Goal: Task Accomplishment & Management: Use online tool/utility

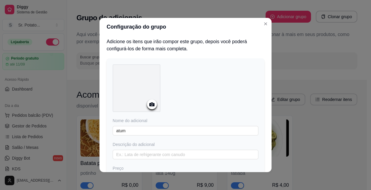
scroll to position [238, 0]
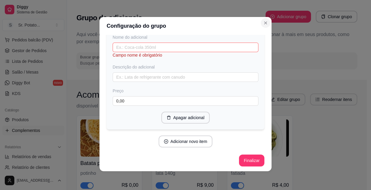
click at [263, 22] on icon "Close" at bounding box center [265, 23] width 5 height 5
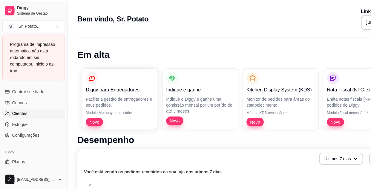
scroll to position [291, 0]
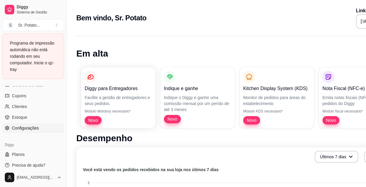
click at [28, 127] on span "Configurações" at bounding box center [25, 128] width 27 height 6
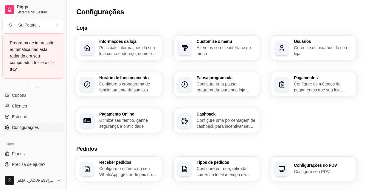
click at [110, 91] on p "Configure o cronograma de funcionamento da sua loja" at bounding box center [128, 87] width 59 height 12
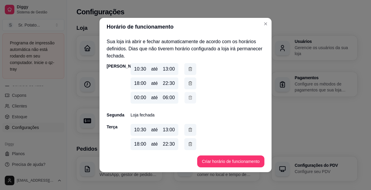
click at [188, 98] on icon "button" at bounding box center [190, 98] width 5 height 6
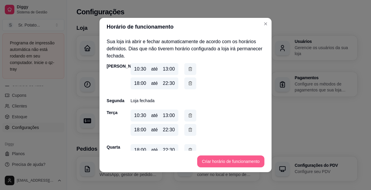
click at [236, 162] on button "Criar horário de funcionamento" at bounding box center [230, 162] width 67 height 12
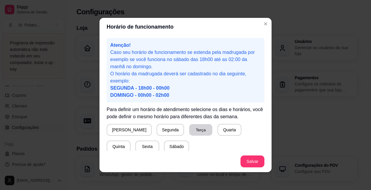
click at [189, 131] on button "Terça" at bounding box center [200, 130] width 23 height 12
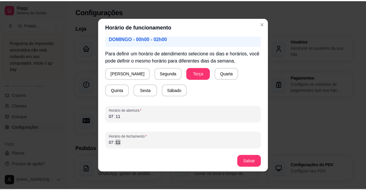
scroll to position [1, 0]
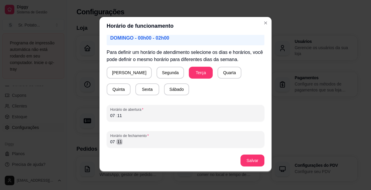
click at [124, 144] on div "07 : 11" at bounding box center [185, 141] width 150 height 7
click at [127, 144] on div "05 : ––" at bounding box center [185, 141] width 150 height 7
click at [251, 162] on button "Salvar" at bounding box center [252, 161] width 23 height 12
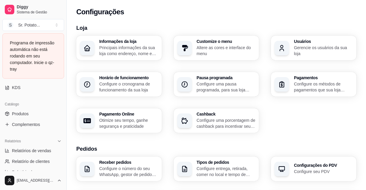
scroll to position [128, 0]
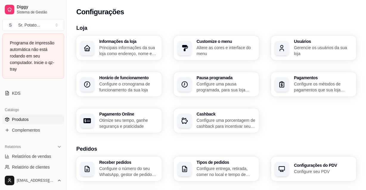
click at [23, 119] on span "Produtos" at bounding box center [20, 120] width 17 height 6
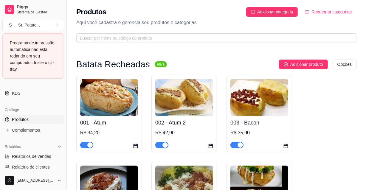
click at [107, 108] on img at bounding box center [109, 97] width 58 height 37
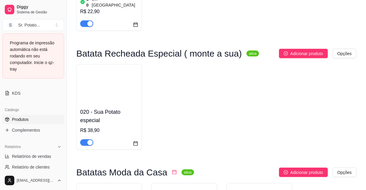
scroll to position [732, 0]
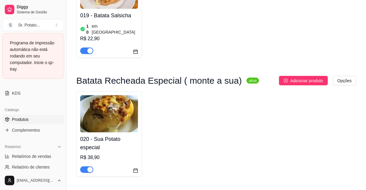
click at [117, 95] on img at bounding box center [109, 113] width 58 height 37
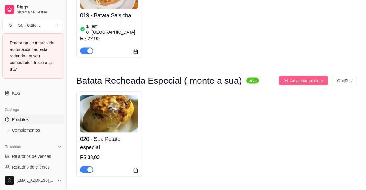
click at [294, 78] on span "Adicionar produto" at bounding box center [307, 81] width 33 height 7
click at [25, 120] on span "Produtos" at bounding box center [20, 120] width 17 height 6
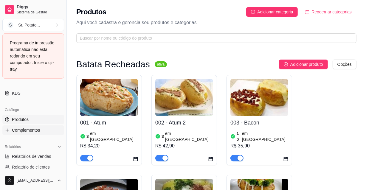
click at [30, 129] on span "Complementos" at bounding box center [26, 130] width 28 height 6
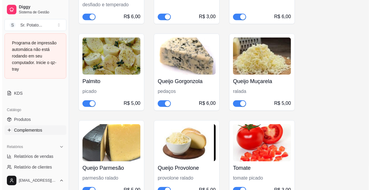
scroll to position [591, 0]
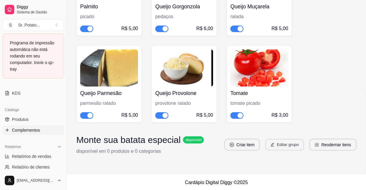
click at [278, 147] on button "Editar grupo" at bounding box center [285, 145] width 39 height 12
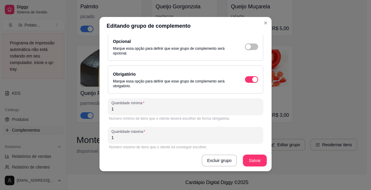
scroll to position [82, 0]
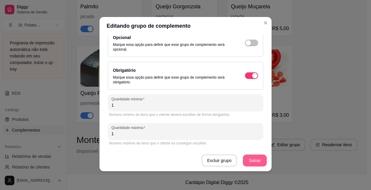
click at [250, 160] on button "Salvar" at bounding box center [255, 161] width 24 height 12
click at [257, 160] on button "Salvar" at bounding box center [254, 161] width 23 height 12
click at [268, 167] on div "Excluir grupo Salvar" at bounding box center [185, 160] width 172 height 21
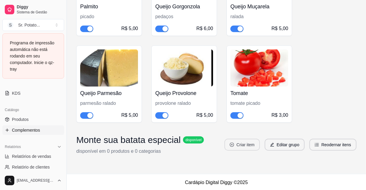
click at [255, 144] on button "Criar item" at bounding box center [243, 145] width 36 height 12
click at [279, 144] on button "Editar grupo" at bounding box center [285, 145] width 40 height 12
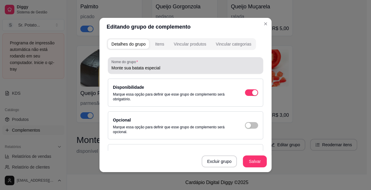
click at [164, 67] on input "Monte sua batata especial" at bounding box center [185, 68] width 148 height 6
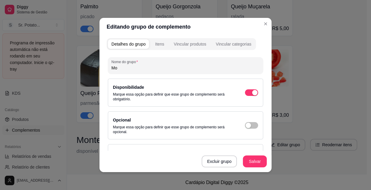
type input "M"
type input "P"
type input "Proteína"
click at [257, 161] on button "Salvar" at bounding box center [254, 162] width 23 height 12
click at [266, 166] on div "Excluir grupo Salvar" at bounding box center [185, 161] width 172 height 21
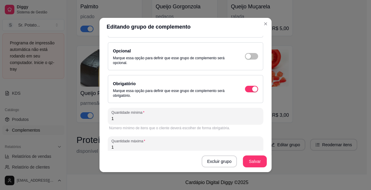
scroll to position [81, 0]
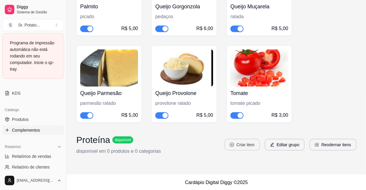
click at [250, 146] on button "Criar item" at bounding box center [243, 145] width 36 height 12
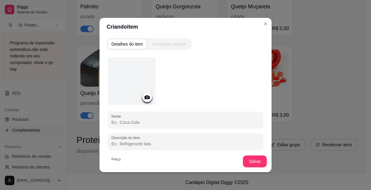
click at [144, 96] on icon at bounding box center [147, 97] width 7 height 7
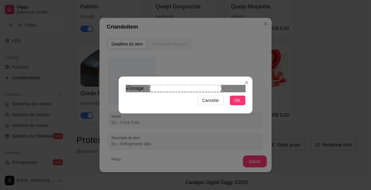
click at [193, 92] on div "Use the arrow keys to move the crop selection area" at bounding box center [185, 88] width 71 height 7
click at [197, 93] on div "Use the arrow keys to move the crop selection area" at bounding box center [187, 120] width 71 height 71
click at [238, 108] on div "Cancelar OK" at bounding box center [185, 95] width 134 height 25
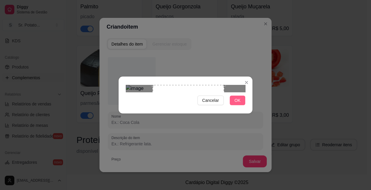
click at [237, 104] on span "OK" at bounding box center [237, 100] width 6 height 7
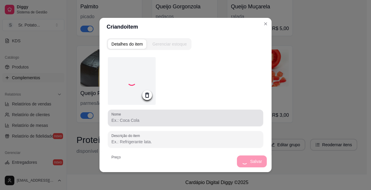
click at [142, 121] on input "Nome" at bounding box center [185, 121] width 148 height 6
click at [161, 119] on input "Nome" at bounding box center [185, 121] width 148 height 6
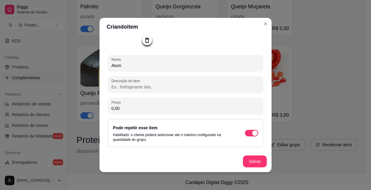
scroll to position [1, 0]
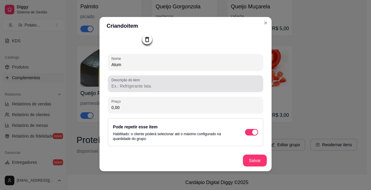
type input "Atum"
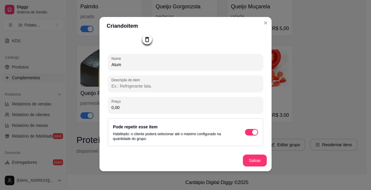
click at [146, 87] on input "Descrição do item" at bounding box center [185, 86] width 148 height 6
type input "lata 140g"
click at [254, 159] on button "Salvar" at bounding box center [255, 161] width 24 height 12
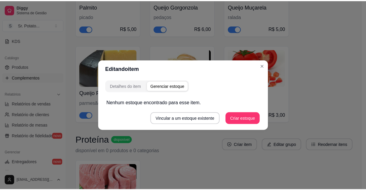
scroll to position [0, 0]
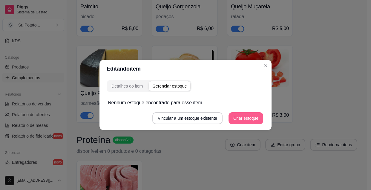
click at [241, 117] on button "Criar estoque" at bounding box center [245, 119] width 35 height 12
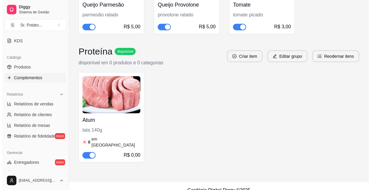
scroll to position [682, 0]
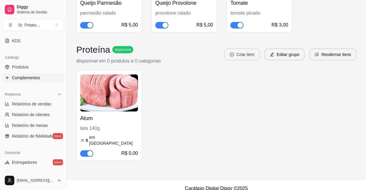
click at [254, 54] on button "Criar item" at bounding box center [243, 55] width 36 height 12
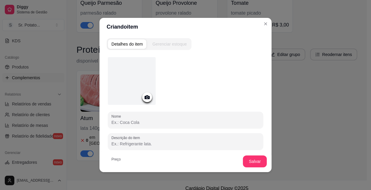
click at [144, 95] on icon at bounding box center [146, 97] width 5 height 4
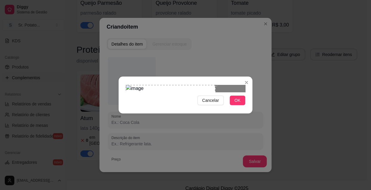
click at [143, 91] on div "Use the arrow keys to move the crop selection area" at bounding box center [171, 114] width 90 height 58
click at [207, 85] on div at bounding box center [185, 88] width 119 height 7
click at [235, 104] on span "OK" at bounding box center [237, 100] width 6 height 7
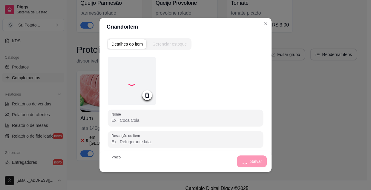
click at [158, 122] on input "Nome" at bounding box center [185, 121] width 148 height 6
type input "b"
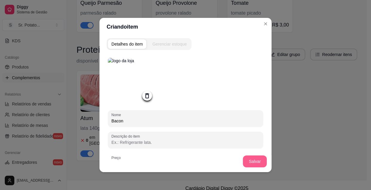
type input "Bacon"
click at [250, 160] on button "Salvar" at bounding box center [255, 162] width 24 height 12
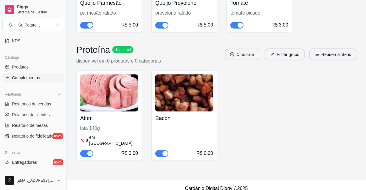
click at [252, 54] on button "Criar item" at bounding box center [242, 55] width 34 height 12
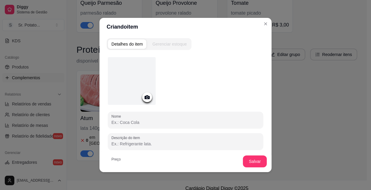
click at [148, 98] on icon at bounding box center [147, 97] width 7 height 7
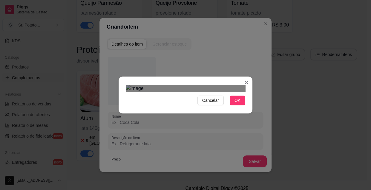
click at [185, 94] on div "Use the arrow keys to move the crop selection area" at bounding box center [159, 121] width 55 height 55
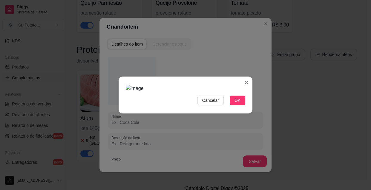
click at [188, 85] on img at bounding box center [185, 88] width 119 height 7
click at [234, 105] on button "OK" at bounding box center [237, 101] width 16 height 10
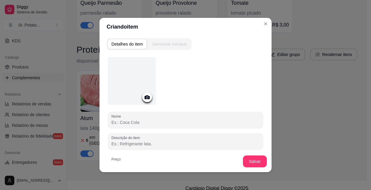
click at [148, 98] on icon at bounding box center [147, 97] width 7 height 7
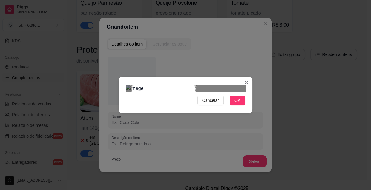
click at [213, 92] on div at bounding box center [185, 88] width 119 height 7
click at [202, 85] on div at bounding box center [185, 88] width 119 height 7
click at [184, 91] on img at bounding box center [185, 88] width 119 height 7
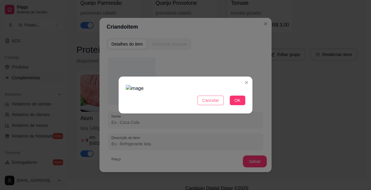
click at [211, 104] on span "Cancelar" at bounding box center [210, 100] width 17 height 7
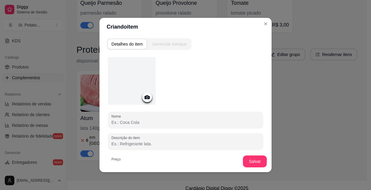
click at [147, 96] on icon at bounding box center [146, 97] width 5 height 4
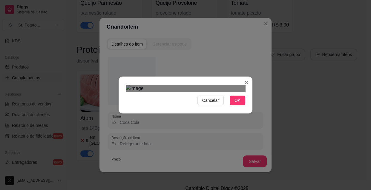
click at [184, 95] on div "Use the arrow keys to move the crop selection area" at bounding box center [159, 122] width 54 height 54
click at [236, 104] on span "OK" at bounding box center [237, 100] width 6 height 7
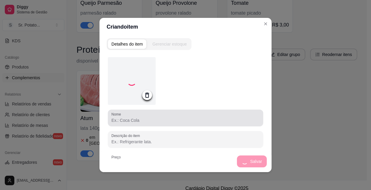
click at [149, 119] on input "Nome" at bounding box center [185, 121] width 148 height 6
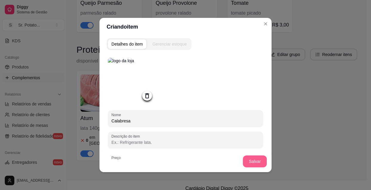
type input "Calabresa"
click at [250, 160] on button "Salvar" at bounding box center [255, 162] width 24 height 12
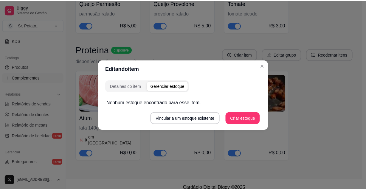
scroll to position [0, 0]
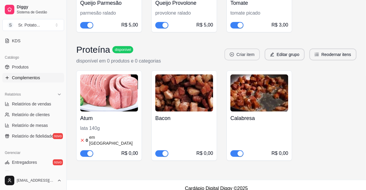
click at [253, 53] on button "Criar item" at bounding box center [243, 55] width 36 height 12
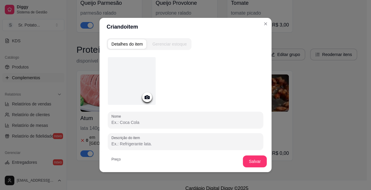
click at [144, 98] on icon at bounding box center [146, 97] width 5 height 4
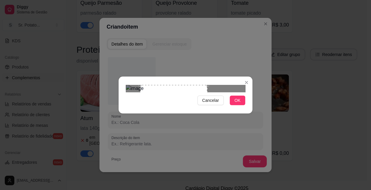
click at [164, 89] on div "Use the arrow keys to move the crop selection area" at bounding box center [173, 110] width 67 height 50
click at [236, 104] on span "OK" at bounding box center [237, 100] width 6 height 7
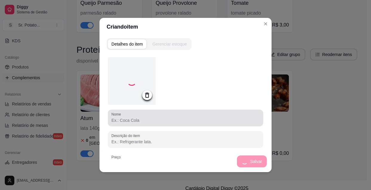
click at [146, 119] on input "Nome" at bounding box center [185, 121] width 148 height 6
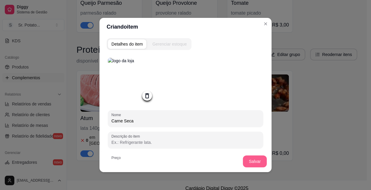
type input "Carne Seca"
click at [248, 161] on button "Salvar" at bounding box center [255, 162] width 24 height 12
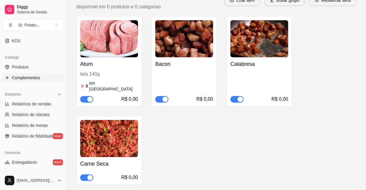
scroll to position [709, 0]
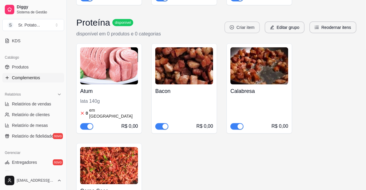
click at [243, 28] on button "Criar item" at bounding box center [243, 27] width 36 height 12
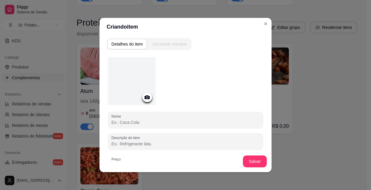
click at [144, 95] on icon at bounding box center [146, 97] width 5 height 4
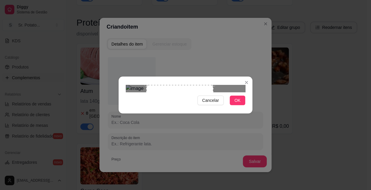
click at [182, 104] on div "Use the arrow keys to move the crop selection area" at bounding box center [179, 110] width 67 height 50
click at [240, 104] on span "OK" at bounding box center [237, 100] width 6 height 7
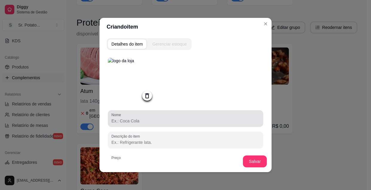
click at [141, 120] on input "Nome" at bounding box center [185, 121] width 148 height 6
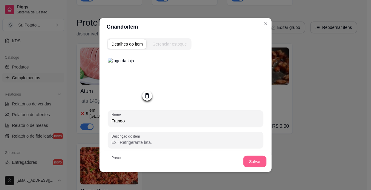
click at [250, 163] on button "Salvar" at bounding box center [254, 162] width 23 height 12
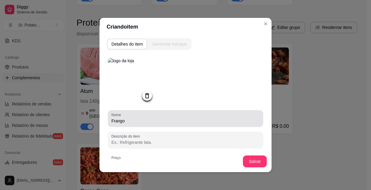
click at [132, 122] on input "Frango" at bounding box center [185, 121] width 148 height 6
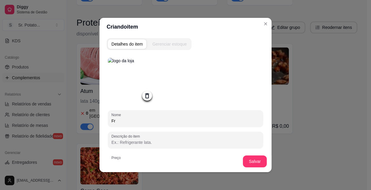
type input "F"
type input "Frango"
click at [254, 162] on button "Salvar" at bounding box center [254, 162] width 23 height 12
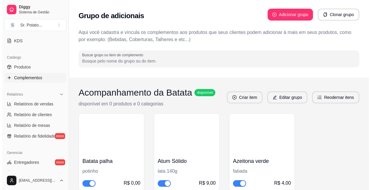
scroll to position [0, 0]
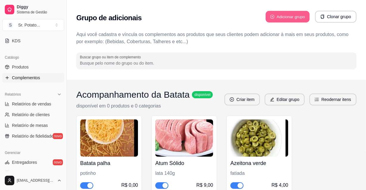
click at [298, 17] on button "Adicionar grupo" at bounding box center [288, 17] width 44 height 12
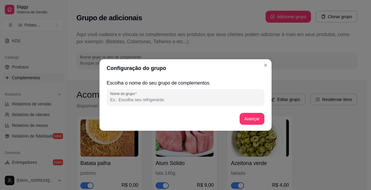
click at [170, 101] on input "Nome do grupo" at bounding box center [185, 100] width 150 height 6
type input "Queijos"
click at [252, 119] on button "Avançar" at bounding box center [252, 119] width 24 height 12
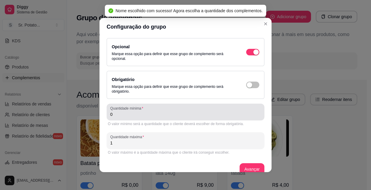
click at [121, 115] on input "0" at bounding box center [185, 115] width 150 height 6
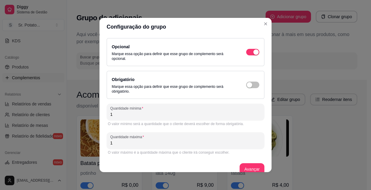
scroll to position [9, 0]
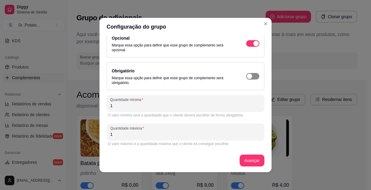
type input "1"
click at [246, 76] on div "button" at bounding box center [248, 76] width 5 height 5
click at [247, 161] on button "Avançar" at bounding box center [252, 161] width 24 height 12
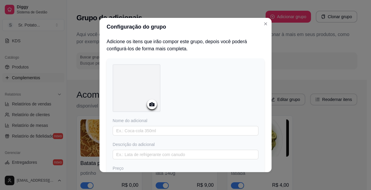
scroll to position [1, 0]
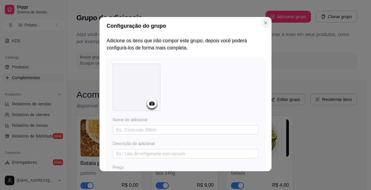
click at [263, 22] on icon "Close" at bounding box center [265, 23] width 5 height 5
click at [149, 101] on icon at bounding box center [151, 103] width 7 height 7
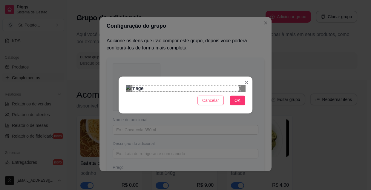
click at [217, 104] on span "Cancelar" at bounding box center [210, 100] width 17 height 7
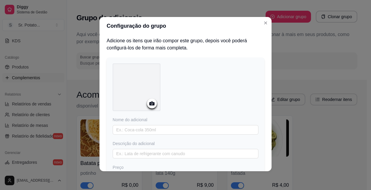
click at [149, 104] on icon at bounding box center [151, 104] width 5 height 4
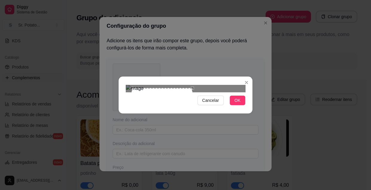
click at [189, 88] on div "Use the arrow keys to move the crop selection area" at bounding box center [162, 118] width 61 height 61
click at [189, 90] on div "Use the arrow keys to move the crop selection area" at bounding box center [161, 119] width 58 height 58
click at [236, 104] on span "OK" at bounding box center [237, 100] width 6 height 7
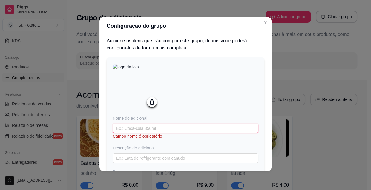
click at [162, 131] on input "text" at bounding box center [186, 129] width 146 height 10
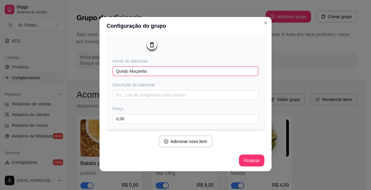
scroll to position [59, 0]
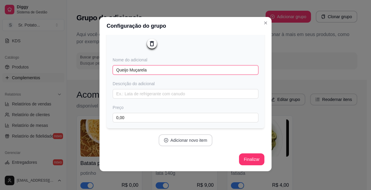
type input "Queijo Muçarela"
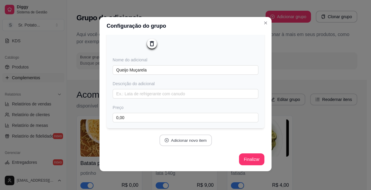
click at [184, 142] on button "Adicionar novo item" at bounding box center [185, 141] width 53 height 12
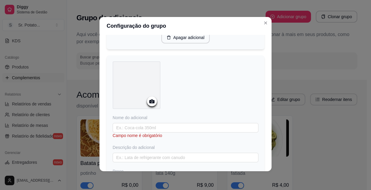
scroll to position [195, 0]
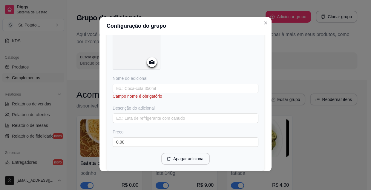
click at [149, 64] on icon at bounding box center [151, 62] width 7 height 7
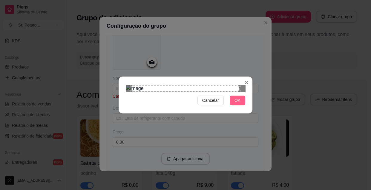
click at [238, 104] on span "OK" at bounding box center [237, 100] width 6 height 7
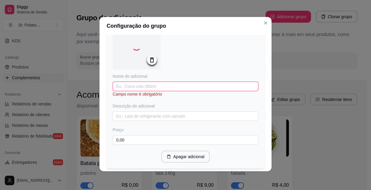
click at [142, 88] on input "text" at bounding box center [186, 87] width 146 height 10
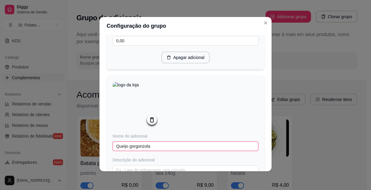
scroll to position [232, 0]
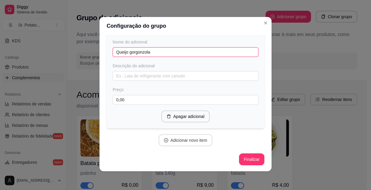
type input "Queijo gorgonzola"
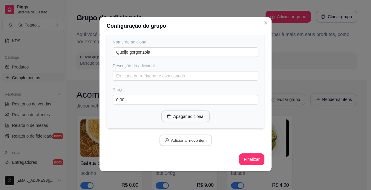
click at [188, 140] on button "Adicionar novo item" at bounding box center [185, 141] width 53 height 12
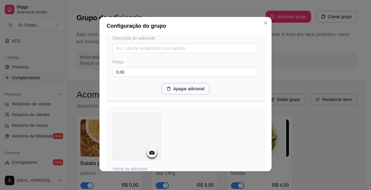
scroll to position [313, 0]
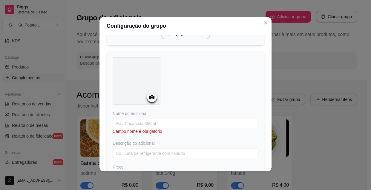
click at [151, 98] on circle at bounding box center [151, 97] width 1 height 1
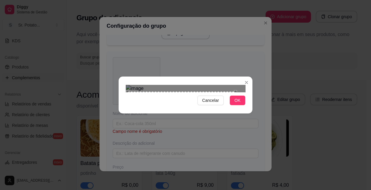
click at [185, 102] on div "Use the arrow keys to move the crop selection area" at bounding box center [181, 145] width 107 height 107
click at [197, 100] on div "Use the arrow keys to move the crop selection area" at bounding box center [181, 145] width 107 height 107
click at [203, 96] on div "Use the arrow keys to move the crop selection area" at bounding box center [185, 142] width 107 height 107
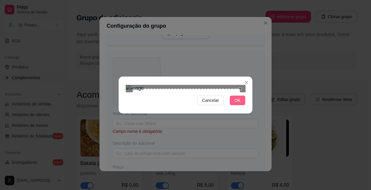
click at [240, 104] on span "OK" at bounding box center [237, 100] width 6 height 7
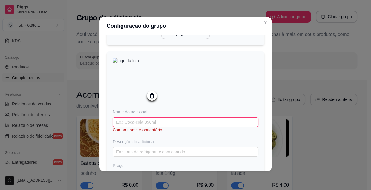
click at [143, 126] on input "text" at bounding box center [186, 123] width 146 height 10
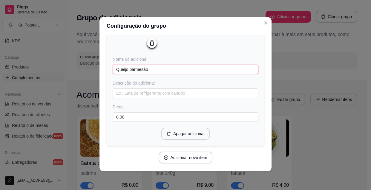
scroll to position [386, 0]
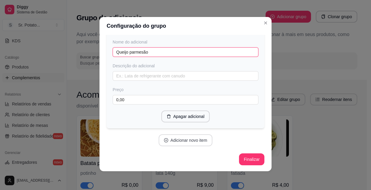
type input "Queijo parmesão"
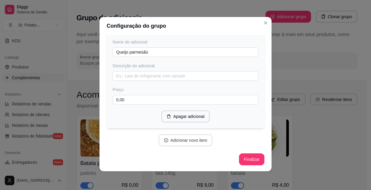
click at [198, 141] on button "Adicionar novo item" at bounding box center [185, 141] width 54 height 12
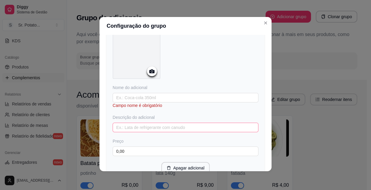
scroll to position [494, 0]
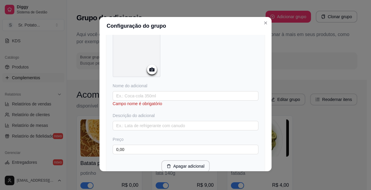
click at [149, 71] on icon at bounding box center [151, 70] width 5 height 4
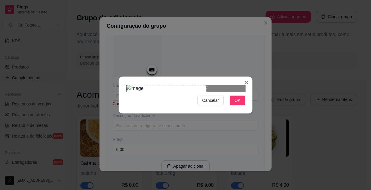
click at [157, 98] on div "Use the arrow keys to move the crop selection area" at bounding box center [166, 112] width 79 height 55
click at [236, 104] on span "OK" at bounding box center [237, 100] width 6 height 7
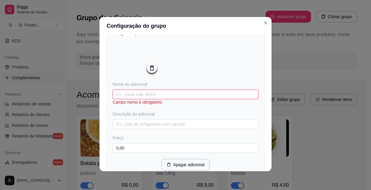
click at [162, 95] on input "text" at bounding box center [186, 95] width 146 height 10
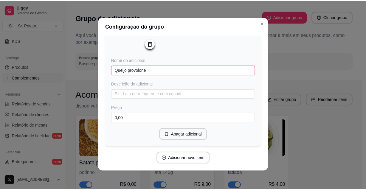
scroll to position [540, 0]
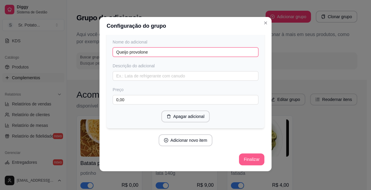
type input "Queijo provolone"
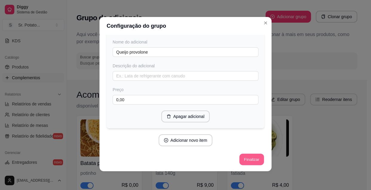
click at [248, 160] on button "Finalizar" at bounding box center [251, 160] width 24 height 12
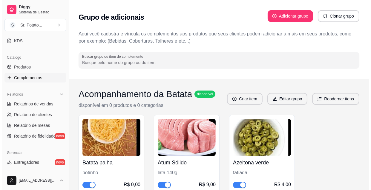
scroll to position [0, 0]
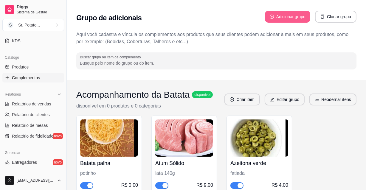
click at [281, 16] on button "Adicionar grupo" at bounding box center [287, 17] width 45 height 12
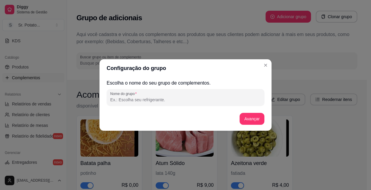
click at [190, 101] on input "Nome do grupo" at bounding box center [185, 100] width 150 height 6
type input "Ingredientes"
click at [256, 119] on button "Avançar" at bounding box center [252, 119] width 24 height 12
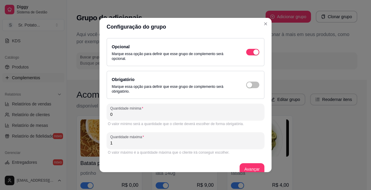
scroll to position [9, 0]
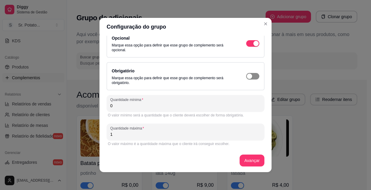
click at [246, 75] on div "button" at bounding box center [248, 76] width 5 height 5
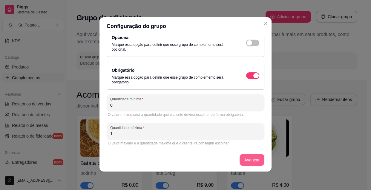
scroll to position [1, 0]
click at [114, 107] on input "0" at bounding box center [185, 105] width 150 height 6
type input "1"
click at [252, 161] on button "Avançar" at bounding box center [252, 160] width 24 height 12
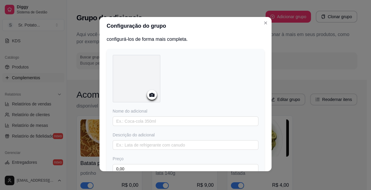
click at [148, 96] on icon at bounding box center [151, 95] width 7 height 7
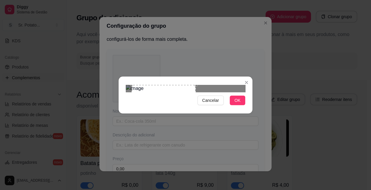
click at [234, 85] on div at bounding box center [185, 88] width 119 height 7
click at [240, 104] on span "OK" at bounding box center [237, 100] width 6 height 7
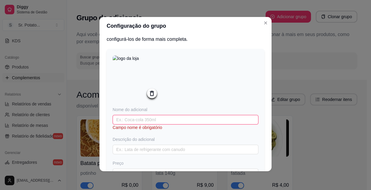
click at [134, 121] on input "text" at bounding box center [186, 120] width 146 height 10
type input "A"
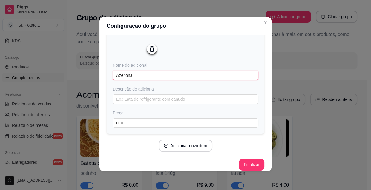
scroll to position [59, 0]
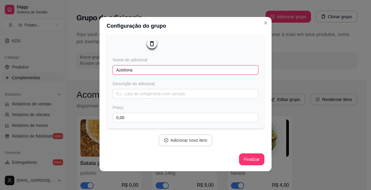
type input "Azeitona"
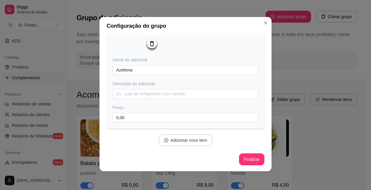
click at [199, 140] on button "Adicionar novo item" at bounding box center [185, 141] width 54 height 12
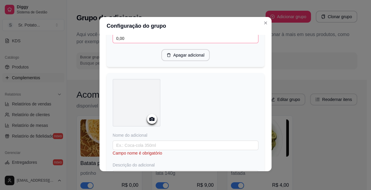
scroll to position [168, 0]
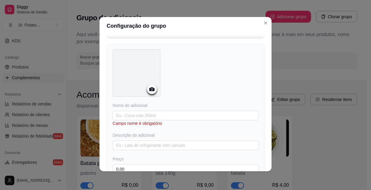
click at [149, 89] on icon at bounding box center [151, 89] width 5 height 4
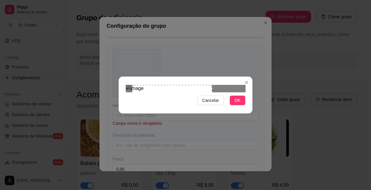
click at [150, 95] on div "Use the arrow keys to move the crop selection area" at bounding box center [171, 112] width 79 height 55
click at [235, 104] on span "OK" at bounding box center [237, 100] width 6 height 7
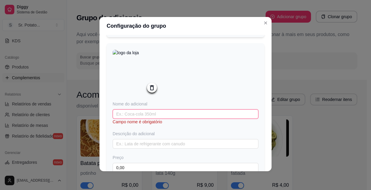
click at [140, 118] on input "text" at bounding box center [186, 115] width 146 height 10
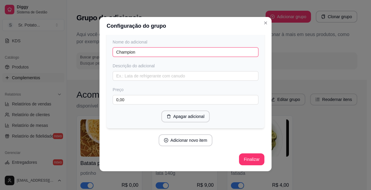
scroll to position [232, 0]
type input "Champion"
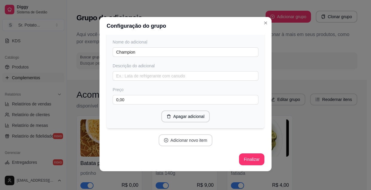
click at [179, 142] on button "Adicionar novo item" at bounding box center [185, 141] width 54 height 12
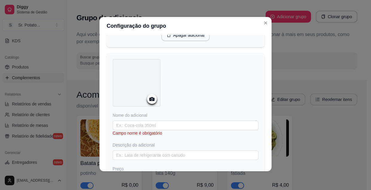
scroll to position [340, 0]
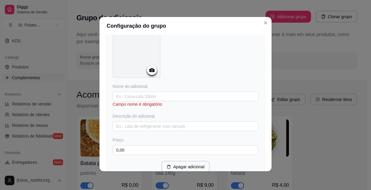
click at [148, 73] on icon at bounding box center [151, 70] width 7 height 7
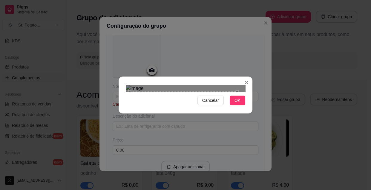
click at [168, 92] on div "Use the arrow keys to move the crop selection area" at bounding box center [183, 122] width 107 height 61
click at [167, 92] on div "Use the arrow keys to move the crop selection area" at bounding box center [183, 122] width 107 height 61
click at [168, 92] on div "Use the arrow keys to move the crop selection area" at bounding box center [183, 122] width 107 height 61
click at [168, 87] on div "Use the arrow keys to move the crop selection area" at bounding box center [183, 117] width 107 height 61
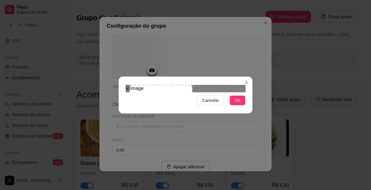
click at [227, 85] on div at bounding box center [185, 88] width 119 height 7
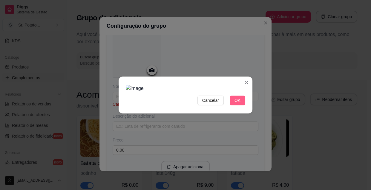
click at [238, 104] on span "OK" at bounding box center [237, 100] width 6 height 7
click at [212, 104] on span "Cancelar" at bounding box center [210, 100] width 17 height 7
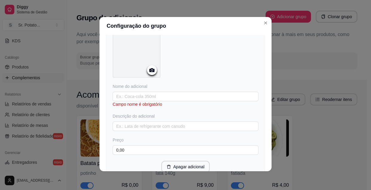
click at [151, 74] on icon at bounding box center [151, 70] width 7 height 7
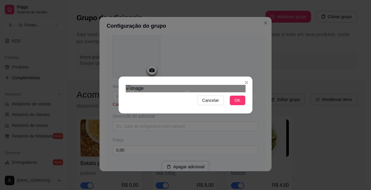
click at [187, 85] on div at bounding box center [185, 88] width 119 height 7
click at [130, 85] on div at bounding box center [185, 88] width 119 height 7
click at [184, 109] on div "Use the arrow keys to move the crop selection area" at bounding box center [157, 119] width 55 height 55
click at [128, 83] on div "Cancelar OK" at bounding box center [185, 95] width 134 height 25
click at [237, 104] on span "OK" at bounding box center [237, 100] width 6 height 7
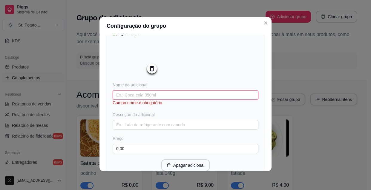
click at [141, 95] on input "text" at bounding box center [186, 95] width 146 height 10
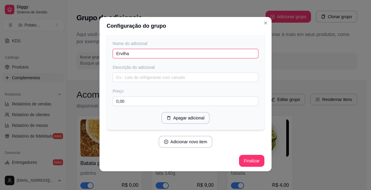
scroll to position [386, 0]
type input "Ervilha"
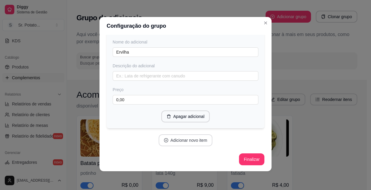
click at [191, 141] on button "Adicionar novo item" at bounding box center [185, 141] width 54 height 12
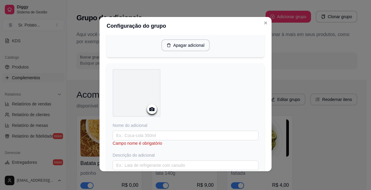
scroll to position [440, 0]
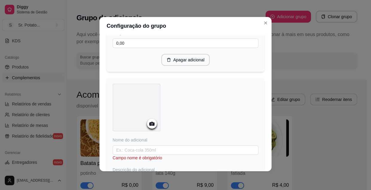
click at [149, 125] on icon at bounding box center [151, 124] width 5 height 4
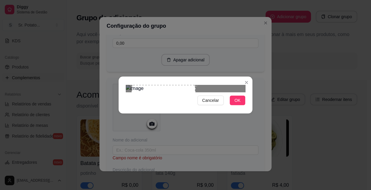
click at [229, 85] on div at bounding box center [185, 88] width 119 height 7
click at [240, 104] on span "OK" at bounding box center [237, 100] width 6 height 7
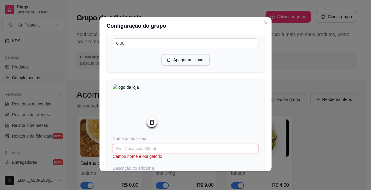
click at [147, 152] on input "text" at bounding box center [186, 149] width 146 height 10
type input "m"
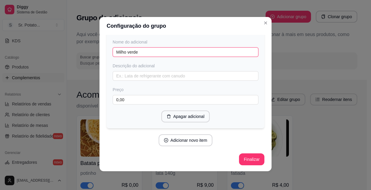
scroll to position [540, 0]
type input "Milho verde"
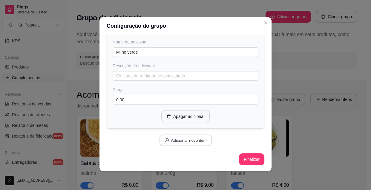
click at [176, 140] on button "Adicionar novo item" at bounding box center [185, 141] width 53 height 12
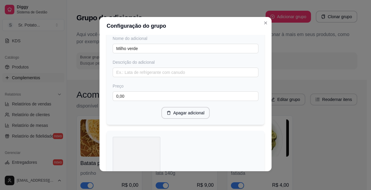
scroll to position [594, 0]
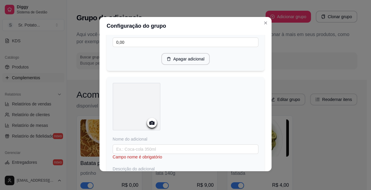
click at [151, 124] on circle at bounding box center [151, 123] width 1 height 1
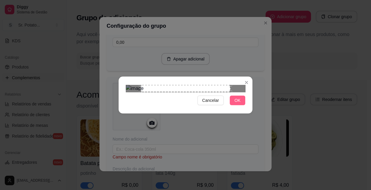
click at [236, 104] on span "OK" at bounding box center [237, 100] width 6 height 7
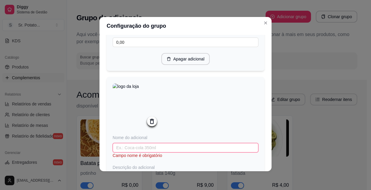
click at [136, 148] on input "text" at bounding box center [186, 148] width 146 height 10
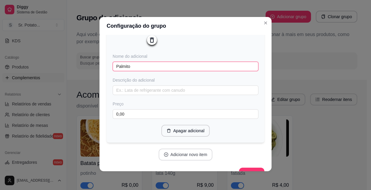
scroll to position [694, 0]
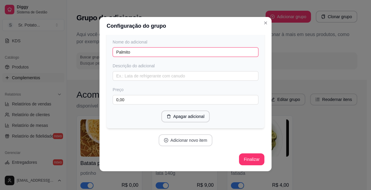
type input "Palmito"
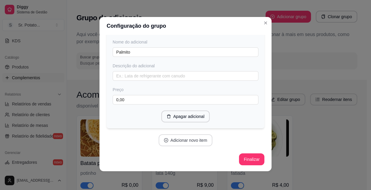
click at [174, 141] on button "Adicionar novo item" at bounding box center [185, 141] width 54 height 12
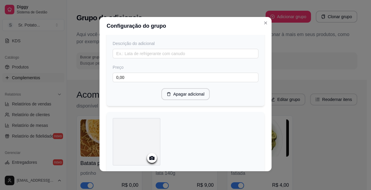
scroll to position [776, 0]
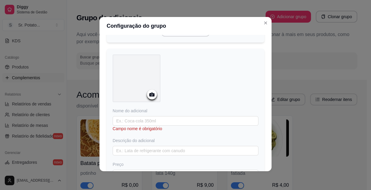
click at [151, 96] on circle at bounding box center [151, 94] width 1 height 1
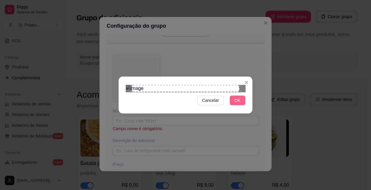
click at [236, 104] on span "OK" at bounding box center [237, 100] width 6 height 7
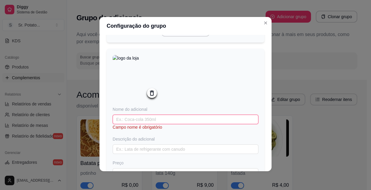
click at [140, 124] on input "text" at bounding box center [186, 120] width 146 height 10
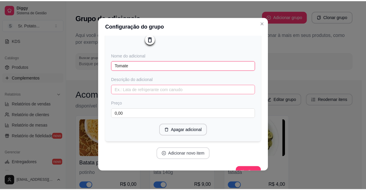
scroll to position [849, 0]
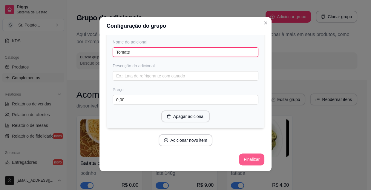
type input "Tomate"
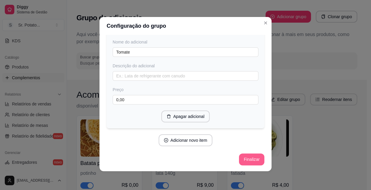
click at [244, 159] on button "Finalizar" at bounding box center [251, 160] width 25 height 12
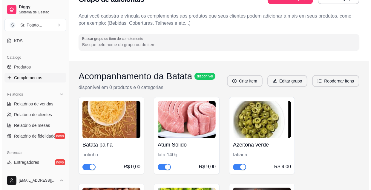
scroll to position [0, 0]
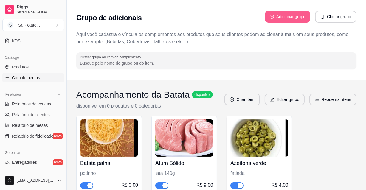
click at [295, 15] on button "Adicionar grupo" at bounding box center [287, 17] width 45 height 12
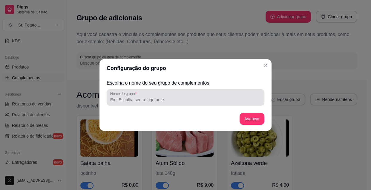
click at [158, 93] on div at bounding box center [185, 98] width 150 height 12
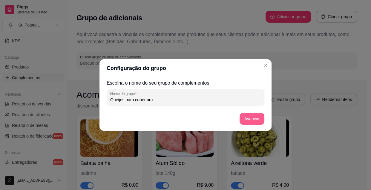
type input "Queijos para cobertura"
click at [253, 120] on button "Avançar" at bounding box center [251, 119] width 25 height 12
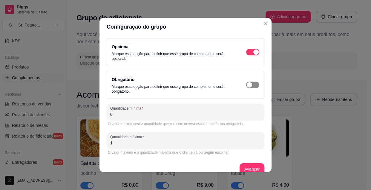
click at [246, 87] on div "button" at bounding box center [248, 84] width 5 height 5
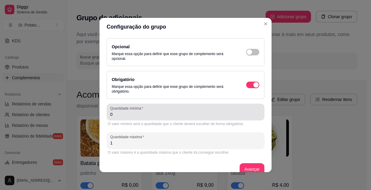
click at [121, 116] on input "0" at bounding box center [185, 115] width 150 height 6
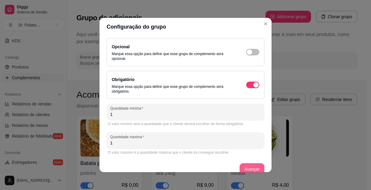
type input "1"
click at [245, 167] on button "Avançar" at bounding box center [252, 170] width 24 height 12
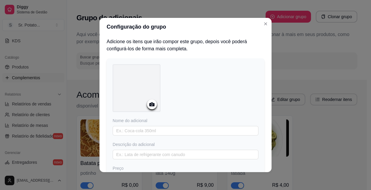
click at [152, 105] on icon at bounding box center [151, 105] width 5 height 4
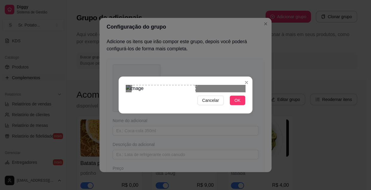
click at [235, 85] on div at bounding box center [185, 88] width 119 height 7
click at [239, 104] on span "OK" at bounding box center [237, 100] width 6 height 7
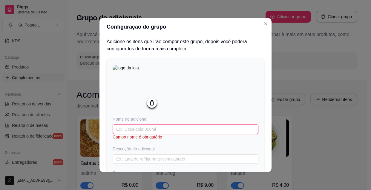
click at [144, 131] on input "text" at bounding box center [186, 130] width 146 height 10
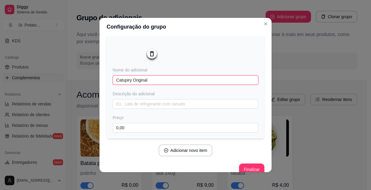
scroll to position [59, 0]
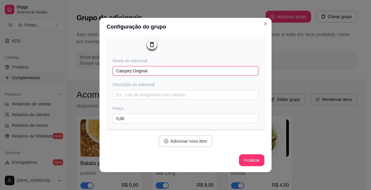
type input "Catupiry Original"
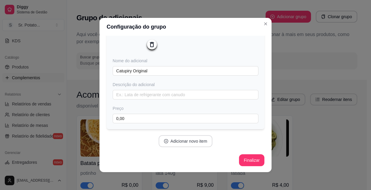
click at [187, 143] on button "Adicionar novo item" at bounding box center [185, 141] width 54 height 12
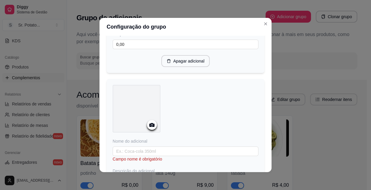
scroll to position [141, 0]
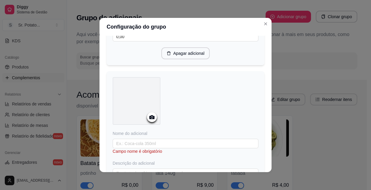
click at [150, 121] on icon at bounding box center [151, 117] width 7 height 7
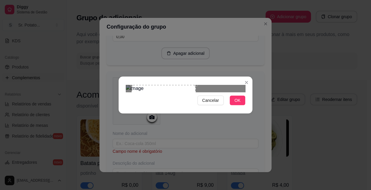
click at [229, 85] on div at bounding box center [185, 88] width 119 height 7
click at [241, 105] on button "OK" at bounding box center [237, 101] width 16 height 10
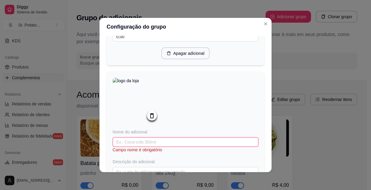
click at [149, 142] on input "text" at bounding box center [186, 143] width 146 height 10
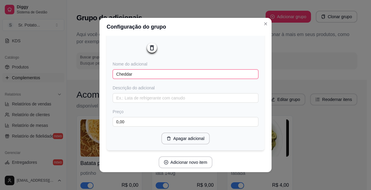
scroll to position [232, 0]
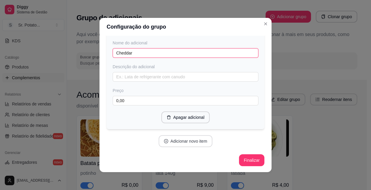
type input "Cheddar"
click at [189, 140] on button "Adicionar novo item" at bounding box center [185, 142] width 53 height 12
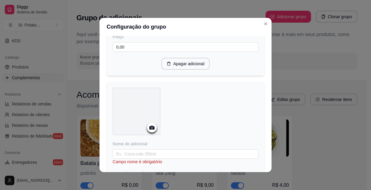
scroll to position [286, 0]
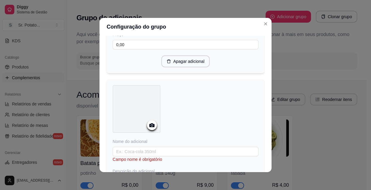
click at [151, 126] on icon at bounding box center [151, 126] width 5 height 4
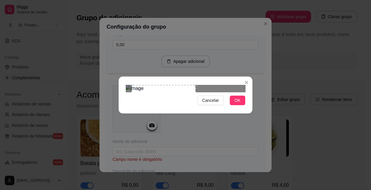
click at [233, 85] on div at bounding box center [185, 88] width 119 height 7
click at [236, 104] on span "OK" at bounding box center [237, 100] width 6 height 7
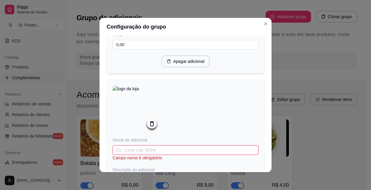
click at [160, 152] on input "text" at bounding box center [186, 151] width 146 height 10
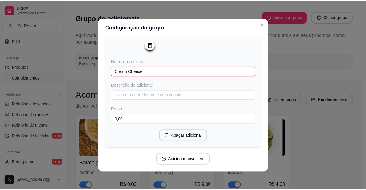
scroll to position [386, 0]
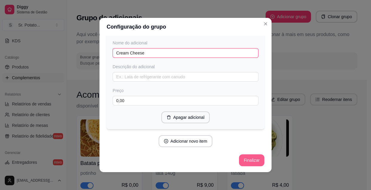
type input "Cream Cheese"
click at [252, 164] on button "Finalizar" at bounding box center [251, 161] width 24 height 12
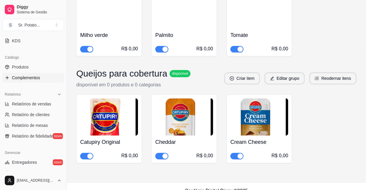
scroll to position [1238, 0]
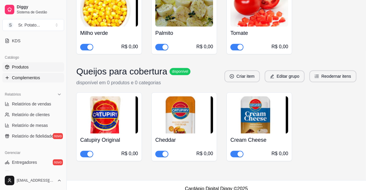
click at [27, 68] on span "Produtos" at bounding box center [20, 67] width 17 height 6
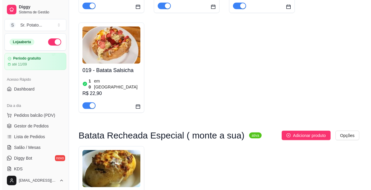
scroll to position [705, 0]
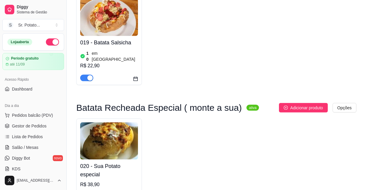
click at [113, 123] on img at bounding box center [109, 141] width 58 height 37
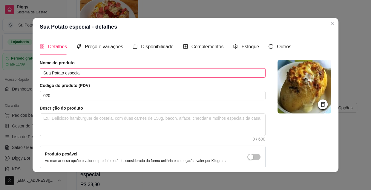
click at [82, 74] on input "Sua Potato especial" at bounding box center [153, 73] width 226 height 10
type input "S"
type input "m"
type input "Batata Recheada Especial"
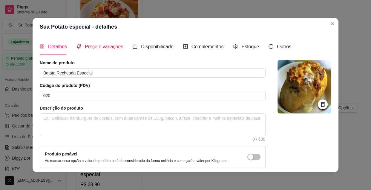
click at [101, 48] on span "Preço e variações" at bounding box center [104, 46] width 38 height 5
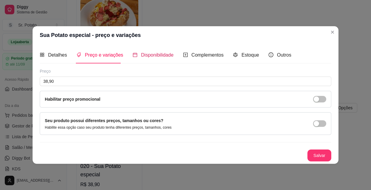
click at [151, 56] on span "Disponibilidade" at bounding box center [157, 55] width 33 height 5
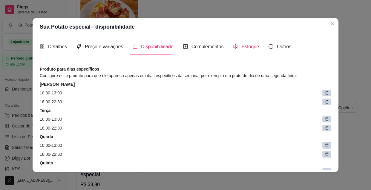
click at [250, 47] on span "Estoque" at bounding box center [250, 46] width 18 height 5
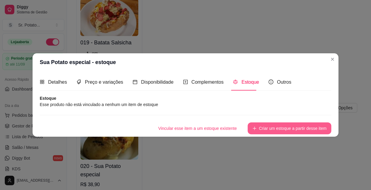
click at [271, 129] on button "Criar um estoque a partir desse item" at bounding box center [289, 129] width 84 height 12
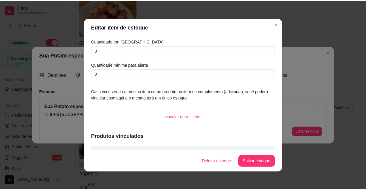
scroll to position [0, 0]
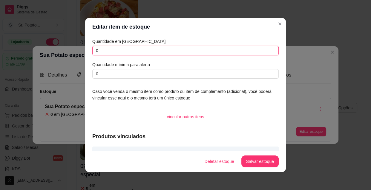
click at [110, 52] on input "0" at bounding box center [185, 51] width 186 height 10
type input "010"
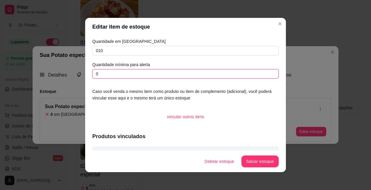
click at [102, 75] on input "0" at bounding box center [185, 74] width 186 height 10
type input "02"
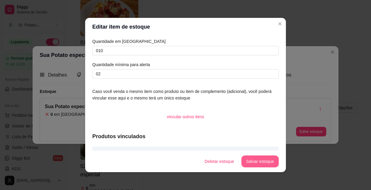
click at [251, 161] on button "Salvar estoque" at bounding box center [259, 162] width 37 height 12
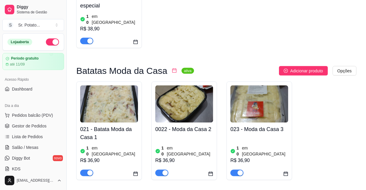
scroll to position [841, 0]
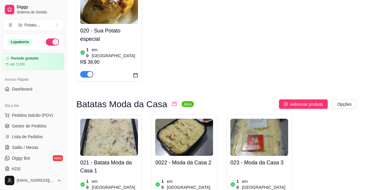
click at [120, 119] on img at bounding box center [109, 137] width 58 height 37
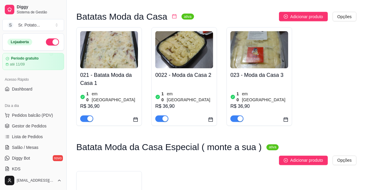
scroll to position [976, 0]
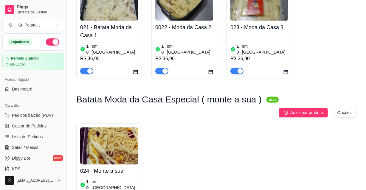
click at [129, 128] on img at bounding box center [109, 146] width 58 height 37
click at [288, 108] on button "Adicionar produto" at bounding box center [303, 113] width 49 height 10
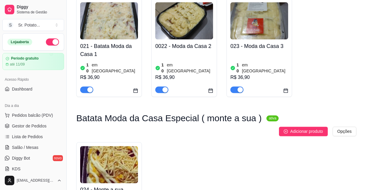
scroll to position [949, 0]
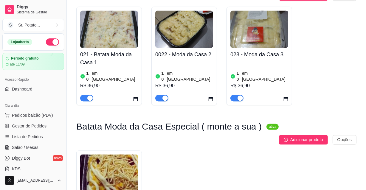
click at [128, 155] on img at bounding box center [109, 173] width 58 height 37
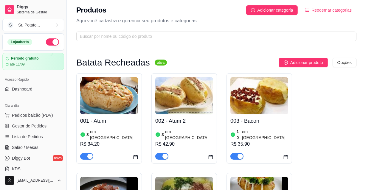
scroll to position [27, 0]
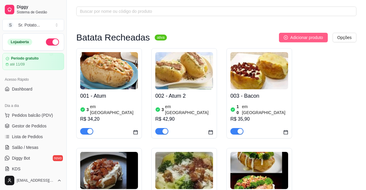
click at [308, 38] on span "Adicionar produto" at bounding box center [307, 37] width 33 height 7
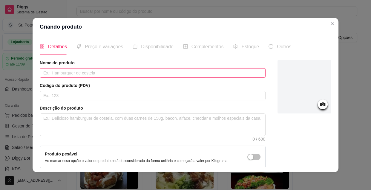
click at [102, 72] on input "text" at bounding box center [153, 73] width 226 height 10
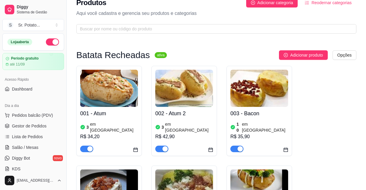
scroll to position [0, 0]
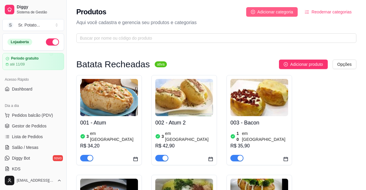
click at [281, 11] on span "Adicionar categoria" at bounding box center [276, 12] width 36 height 7
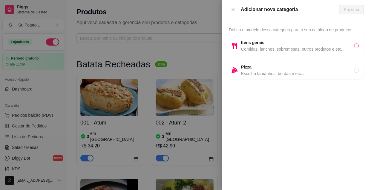
click at [356, 47] on input "radio" at bounding box center [356, 46] width 5 height 5
radio input "true"
click at [352, 10] on span "Próximo" at bounding box center [350, 9] width 15 height 7
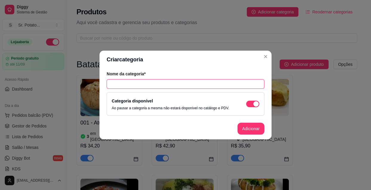
click at [147, 86] on input "text" at bounding box center [186, 84] width 158 height 10
type input "m"
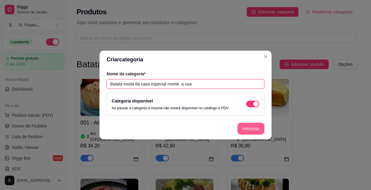
type input "Batata moda da casa especial monte a sua"
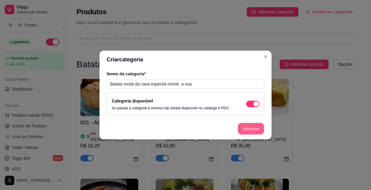
click at [243, 131] on button "Adicionar" at bounding box center [251, 129] width 26 height 12
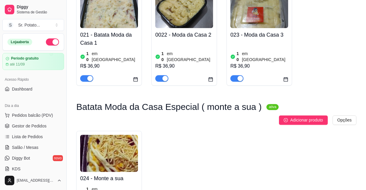
scroll to position [976, 0]
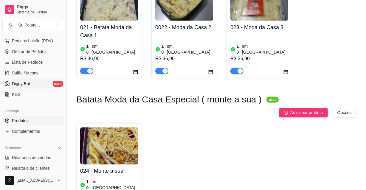
scroll to position [81, 0]
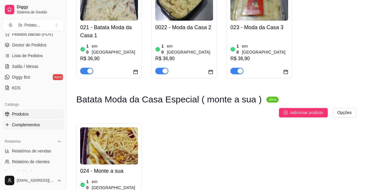
click at [42, 124] on link "Complementos" at bounding box center [33, 125] width 62 height 10
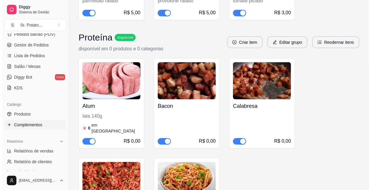
scroll to position [705, 0]
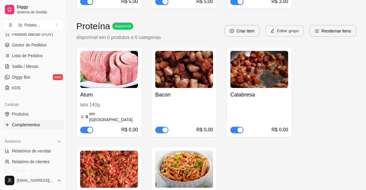
click at [281, 30] on button "Editar grupo" at bounding box center [285, 31] width 39 height 12
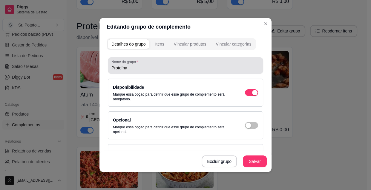
click at [135, 67] on input "Proteína" at bounding box center [185, 68] width 148 height 6
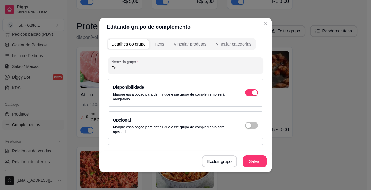
type input "P"
type input "m"
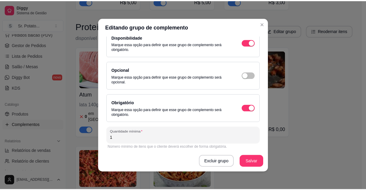
scroll to position [54, 0]
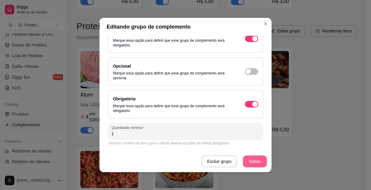
type input "Monte a sua Batata Recheada Especial"
click at [255, 161] on button "Salvar" at bounding box center [255, 162] width 24 height 12
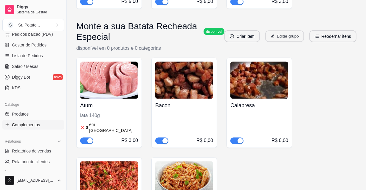
click at [280, 35] on button "Editar grupo" at bounding box center [285, 37] width 39 height 12
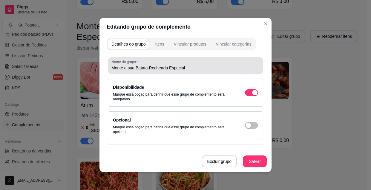
click at [184, 67] on input "Monte a sua Batata Recheada Especial" at bounding box center [185, 68] width 148 height 6
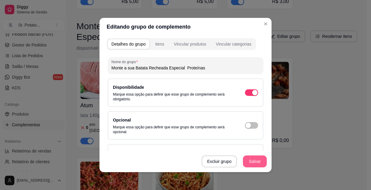
type input "Monte a sua Batata Recheada Especial Proteínas"
click at [249, 163] on button "Salvar" at bounding box center [254, 162] width 23 height 12
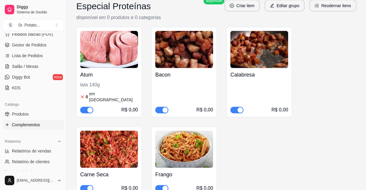
scroll to position [705, 0]
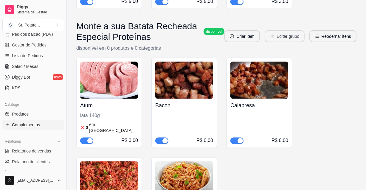
click at [282, 35] on button "Editar grupo" at bounding box center [285, 36] width 40 height 12
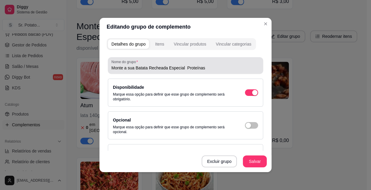
click at [180, 68] on input "Monte a sua Batata Recheada Especial Proteínas" at bounding box center [185, 68] width 148 height 6
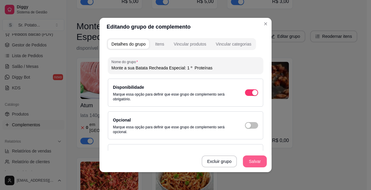
type input "Monte a sua Batata Recheada Especial: 1 º Proteínas"
click at [259, 158] on button "Salvar" at bounding box center [255, 162] width 24 height 12
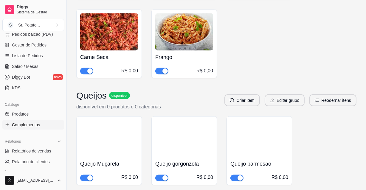
scroll to position [868, 0]
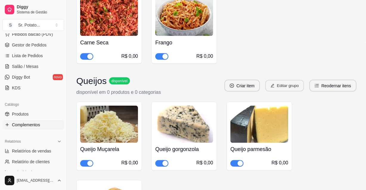
click at [283, 80] on button "Editar grupo" at bounding box center [285, 86] width 39 height 12
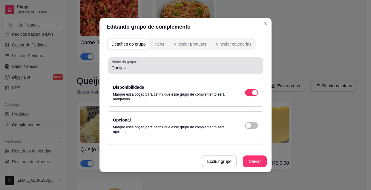
click at [129, 69] on input "Queijos" at bounding box center [185, 68] width 148 height 6
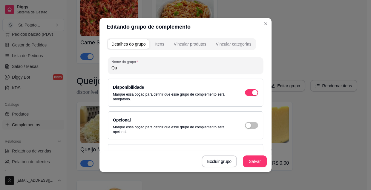
type input "Q"
type input "2º"
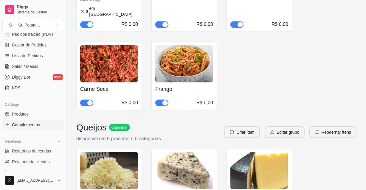
scroll to position [895, 0]
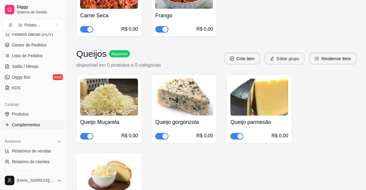
click at [276, 53] on button "Editar grupo" at bounding box center [285, 59] width 40 height 12
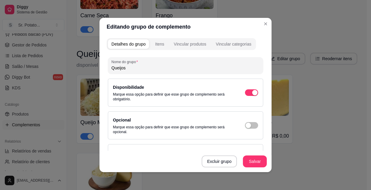
click at [137, 68] on input "Queijos" at bounding box center [185, 68] width 148 height 6
type input "Q"
type input "2º queijos"
click at [247, 162] on button "Salvar" at bounding box center [254, 162] width 23 height 12
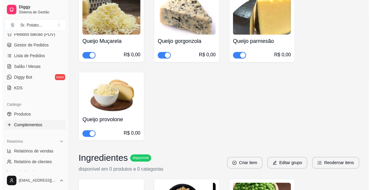
scroll to position [1031, 0]
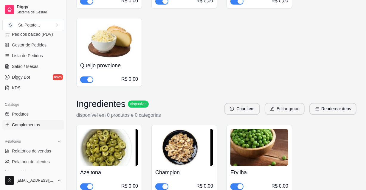
click at [287, 103] on button "Editar grupo" at bounding box center [285, 109] width 40 height 12
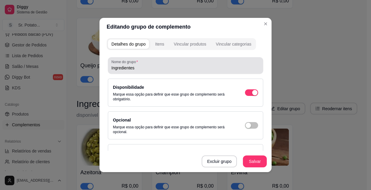
click at [108, 68] on div "Nome do grupo Ingredientes" at bounding box center [185, 65] width 155 height 17
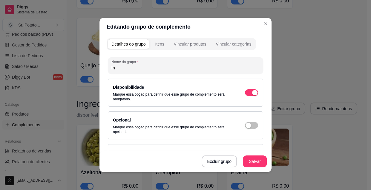
type input "I"
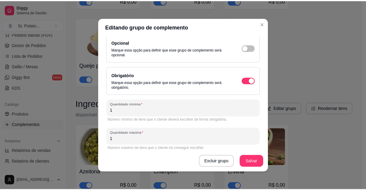
scroll to position [81, 0]
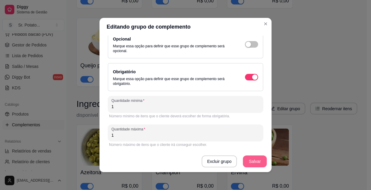
type input "3º Ingredientes"
click at [256, 160] on button "Salvar" at bounding box center [255, 162] width 24 height 12
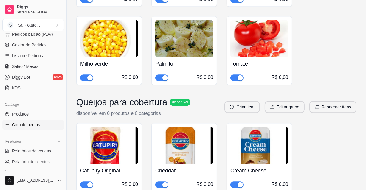
scroll to position [1220, 0]
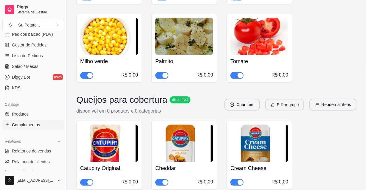
click at [280, 100] on button "Editar grupo" at bounding box center [285, 105] width 39 height 12
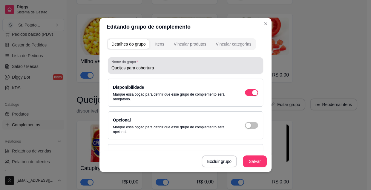
click at [155, 65] on input "Queijos para cobertura" at bounding box center [185, 68] width 148 height 6
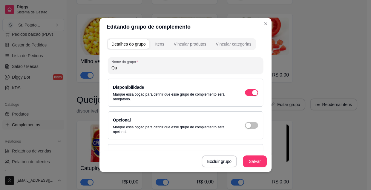
type input "Q"
type input "4º Queijos para cobertura"
click at [247, 161] on button "Salvar" at bounding box center [254, 162] width 23 height 12
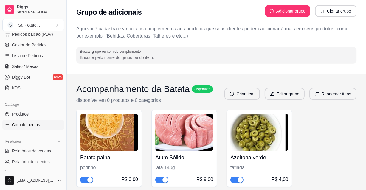
scroll to position [0, 0]
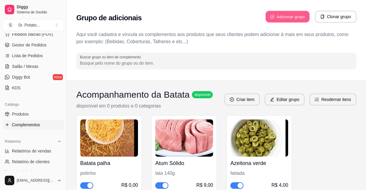
click at [287, 17] on button "Adicionar grupo" at bounding box center [288, 17] width 44 height 12
click at [281, 15] on button "Adicionar grupo" at bounding box center [287, 17] width 45 height 12
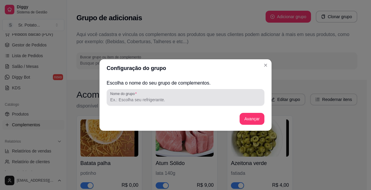
click at [181, 104] on div "Nome do grupo" at bounding box center [186, 97] width 158 height 17
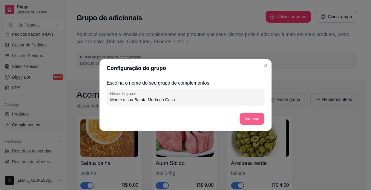
type input "Monte a sua Batata Moda da Casa"
click at [246, 121] on button "Avançar" at bounding box center [251, 119] width 25 height 12
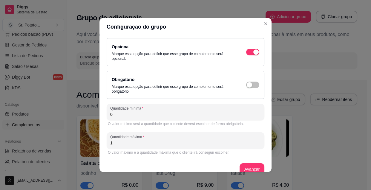
scroll to position [9, 0]
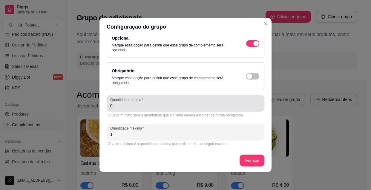
click at [121, 105] on input "0" at bounding box center [185, 106] width 150 height 6
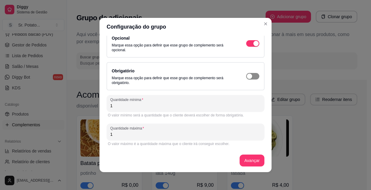
type input "1"
click at [246, 78] on div "button" at bounding box center [248, 76] width 5 height 5
click at [247, 159] on button "Avançar" at bounding box center [252, 161] width 24 height 12
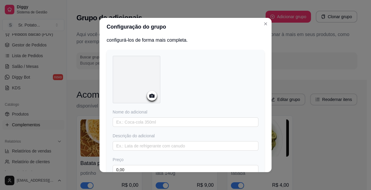
click at [152, 95] on icon at bounding box center [151, 96] width 5 height 4
click at [265, 26] on icon "Close" at bounding box center [265, 23] width 5 height 5
click at [149, 94] on icon at bounding box center [151, 96] width 5 height 4
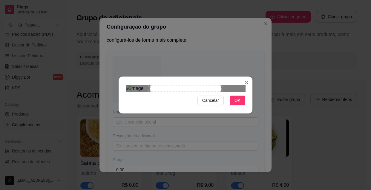
click at [214, 92] on div "Use the arrow keys to move the crop selection area" at bounding box center [185, 88] width 71 height 7
click at [220, 92] on div "Use the arrow keys to move the crop selection area" at bounding box center [185, 88] width 71 height 7
click at [203, 90] on div "Use the arrow keys to move the crop selection area" at bounding box center [185, 120] width 71 height 71
click at [207, 90] on div "Use the arrow keys to move the crop selection area" at bounding box center [191, 120] width 71 height 71
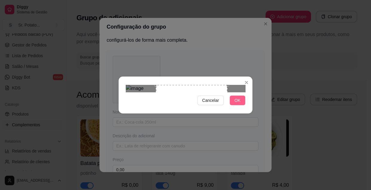
click at [235, 104] on span "OK" at bounding box center [237, 100] width 6 height 7
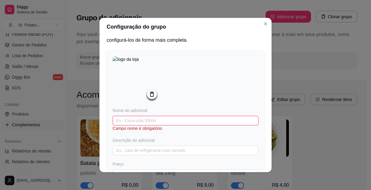
click at [166, 124] on input "text" at bounding box center [186, 121] width 146 height 10
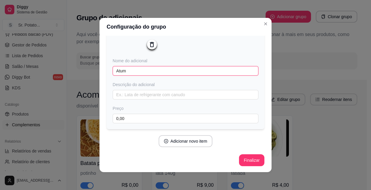
scroll to position [59, 0]
type input "Atum"
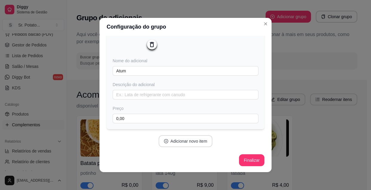
click at [188, 140] on button "Adicionar novo item" at bounding box center [185, 141] width 54 height 12
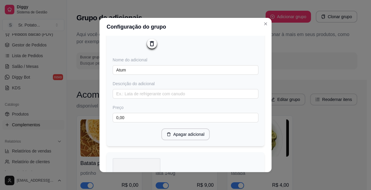
scroll to position [168, 0]
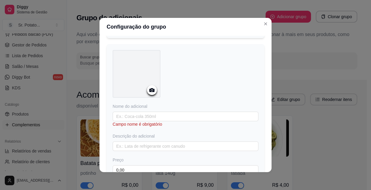
click at [150, 90] on icon at bounding box center [151, 90] width 7 height 7
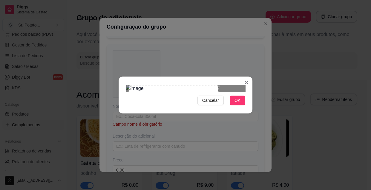
click at [152, 99] on div "Use the arrow keys to move the crop selection area" at bounding box center [174, 114] width 90 height 58
click at [143, 98] on div "Use the arrow keys to move the crop selection area" at bounding box center [171, 114] width 90 height 58
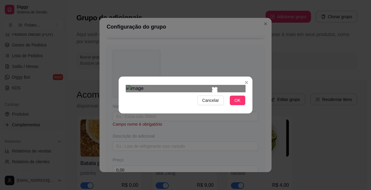
click at [212, 85] on div at bounding box center [185, 88] width 119 height 7
click at [227, 85] on div at bounding box center [185, 88] width 119 height 7
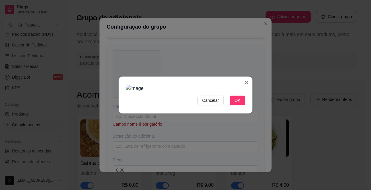
click at [196, 85] on img at bounding box center [185, 88] width 119 height 7
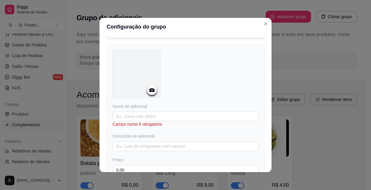
click at [147, 91] on div at bounding box center [152, 90] width 10 height 10
click at [149, 92] on icon at bounding box center [151, 90] width 7 height 7
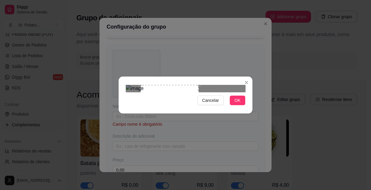
click at [221, 85] on div at bounding box center [185, 88] width 119 height 7
click at [237, 105] on button "OK" at bounding box center [237, 101] width 16 height 10
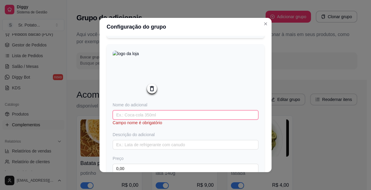
click at [177, 116] on input "text" at bounding box center [186, 115] width 146 height 10
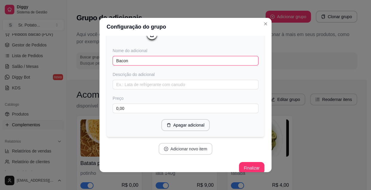
scroll to position [232, 0]
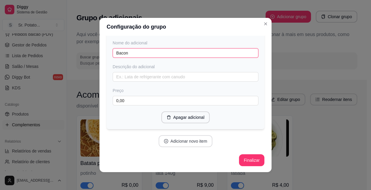
type input "Bacon"
click at [181, 142] on button "Adicionar novo item" at bounding box center [185, 141] width 54 height 12
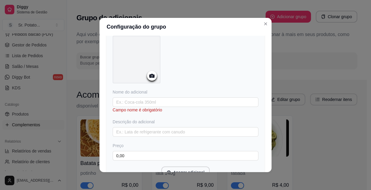
scroll to position [340, 0]
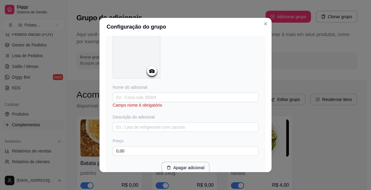
click at [151, 72] on circle at bounding box center [151, 71] width 1 height 1
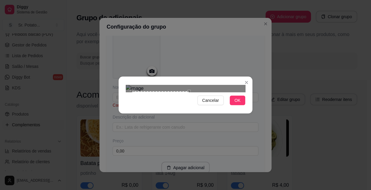
click at [188, 92] on div "Use the arrow keys to move the crop selection area" at bounding box center [160, 120] width 57 height 57
click at [241, 105] on button "OK" at bounding box center [237, 101] width 16 height 10
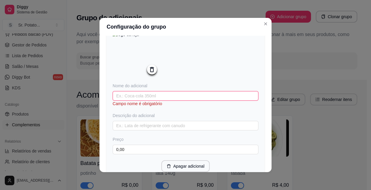
click at [161, 98] on input "text" at bounding box center [186, 96] width 146 height 10
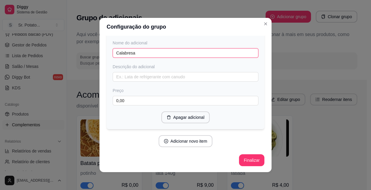
scroll to position [386, 0]
type input "Calabresa"
click at [198, 143] on button "Adicionar novo item" at bounding box center [185, 141] width 54 height 12
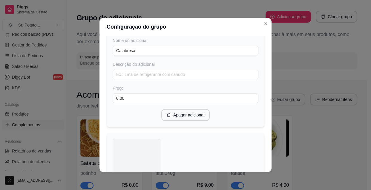
scroll to position [494, 0]
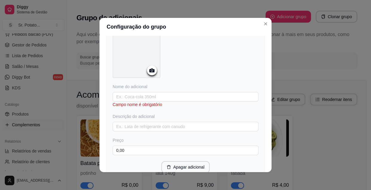
click at [152, 73] on icon at bounding box center [151, 71] width 5 height 4
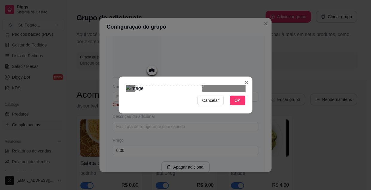
click at [165, 87] on div "Use the arrow keys to move the crop selection area" at bounding box center [168, 110] width 67 height 50
click at [233, 105] on button "OK" at bounding box center [237, 101] width 16 height 10
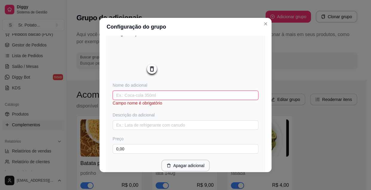
click at [158, 98] on input "text" at bounding box center [186, 96] width 146 height 10
type input "c"
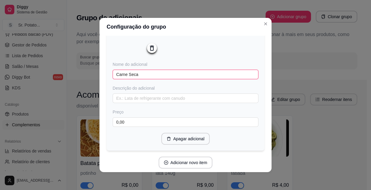
scroll to position [540, 0]
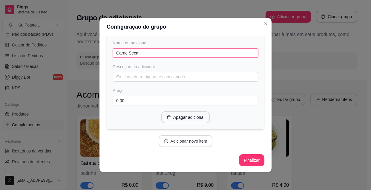
type input "Carne Seca"
click at [176, 141] on button "Adicionar novo item" at bounding box center [185, 142] width 53 height 12
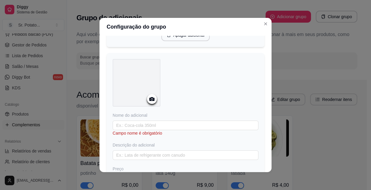
scroll to position [621, 0]
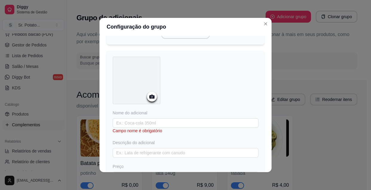
click at [150, 98] on icon at bounding box center [151, 97] width 5 height 4
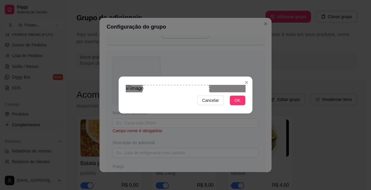
click at [195, 91] on div "Use the arrow keys to move the crop selection area" at bounding box center [175, 110] width 67 height 50
click at [235, 104] on span "OK" at bounding box center [237, 100] width 6 height 7
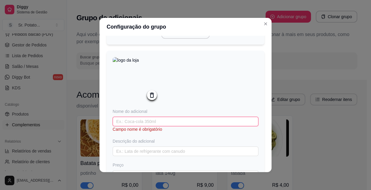
click at [147, 126] on input "text" at bounding box center [186, 122] width 146 height 10
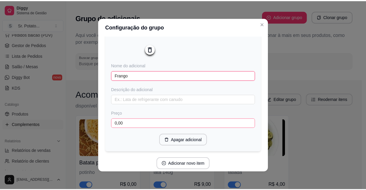
scroll to position [694, 0]
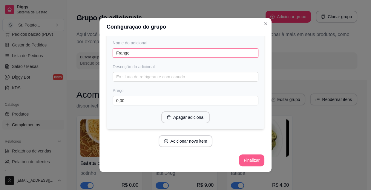
type input "Frango"
click at [250, 161] on button "Finalizar" at bounding box center [251, 161] width 24 height 12
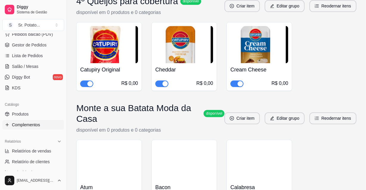
scroll to position [1309, 0]
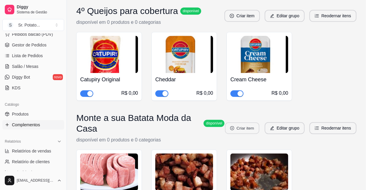
click at [251, 123] on button "Criar item" at bounding box center [242, 129] width 34 height 12
click at [289, 123] on button "Editar grupo" at bounding box center [285, 129] width 39 height 12
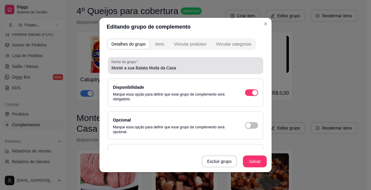
click at [181, 69] on input "Monte a sua Batata Moda da Casa" at bounding box center [185, 68] width 148 height 6
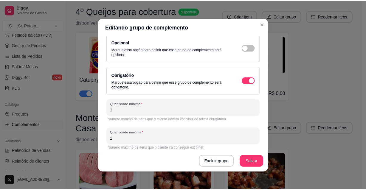
scroll to position [81, 0]
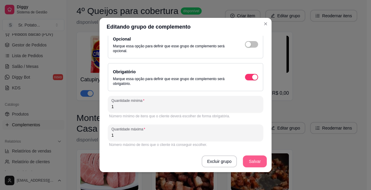
type input "Monte a sua Batata Moda da Casa 1ª Proteínas"
click at [254, 157] on button "Salvar" at bounding box center [254, 162] width 23 height 12
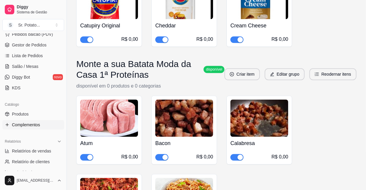
scroll to position [1364, 0]
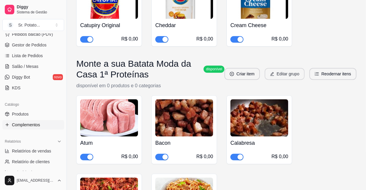
click at [284, 68] on button "Editar grupo" at bounding box center [285, 74] width 40 height 12
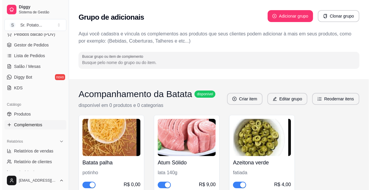
scroll to position [0, 0]
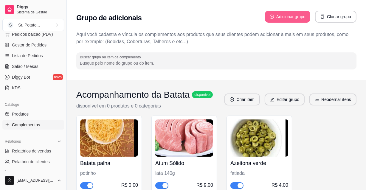
click at [291, 15] on button "Adicionar grupo" at bounding box center [287, 17] width 45 height 12
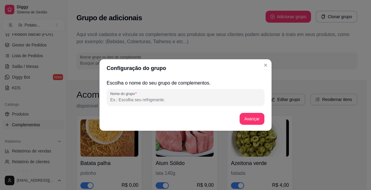
click at [181, 102] on input "Nome do grupo" at bounding box center [185, 100] width 150 height 6
type input "2º Queijos"
click at [258, 121] on button "Avançar" at bounding box center [251, 119] width 25 height 12
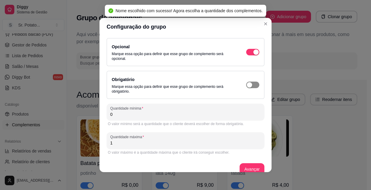
click at [247, 87] on span "button" at bounding box center [252, 85] width 13 height 7
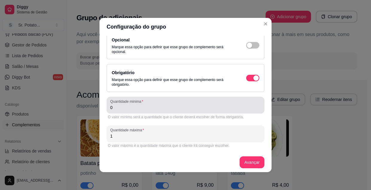
scroll to position [9, 0]
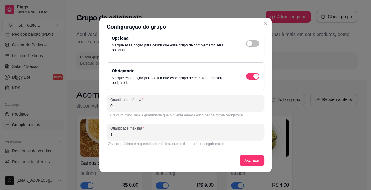
click at [110, 106] on input "0" at bounding box center [185, 106] width 150 height 6
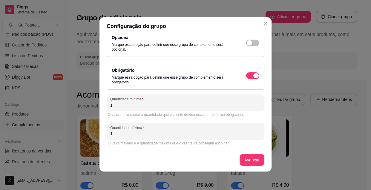
scroll to position [1, 0]
type input "1"
click at [240, 157] on button "Avançar" at bounding box center [252, 160] width 24 height 12
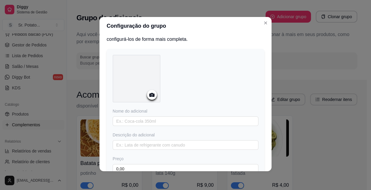
click at [149, 94] on icon at bounding box center [151, 95] width 7 height 7
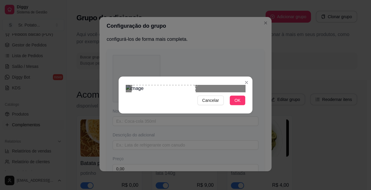
click at [185, 96] on div "Use the arrow keys to move the crop selection area" at bounding box center [164, 117] width 64 height 64
click at [188, 95] on div "Use the arrow keys to move the crop selection area" at bounding box center [162, 122] width 54 height 54
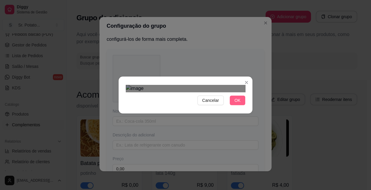
click at [240, 105] on button "OK" at bounding box center [237, 101] width 16 height 10
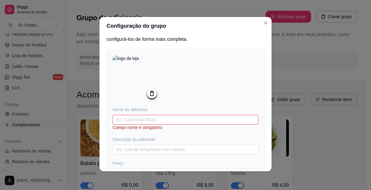
click at [150, 121] on input "text" at bounding box center [186, 120] width 146 height 10
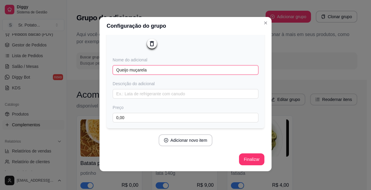
scroll to position [59, 0]
type input "Queijo muçarela"
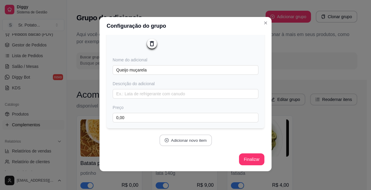
click at [198, 143] on button "Adicionar novo item" at bounding box center [185, 141] width 53 height 12
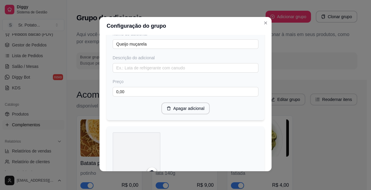
scroll to position [113, 0]
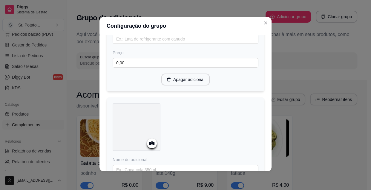
click at [149, 143] on icon at bounding box center [151, 144] width 5 height 4
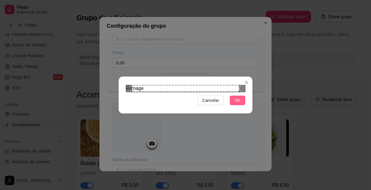
click at [239, 104] on span "OK" at bounding box center [237, 100] width 6 height 7
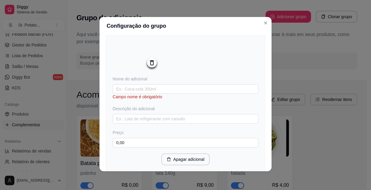
scroll to position [195, 0]
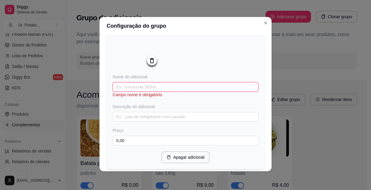
click at [135, 90] on input "text" at bounding box center [186, 87] width 146 height 10
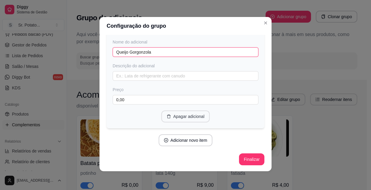
scroll to position [232, 0]
type input "Queijo Gorgonzola"
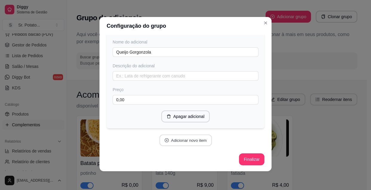
click at [178, 140] on button "Adicionar novo item" at bounding box center [185, 141] width 53 height 12
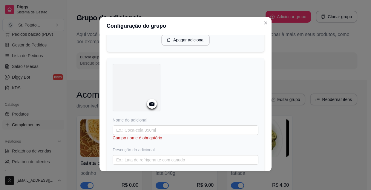
scroll to position [313, 0]
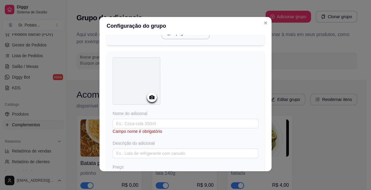
click at [150, 97] on icon at bounding box center [151, 97] width 5 height 4
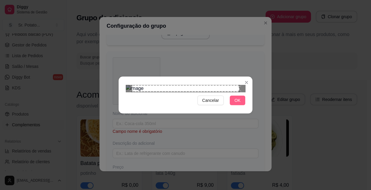
click at [232, 105] on button "OK" at bounding box center [237, 101] width 16 height 10
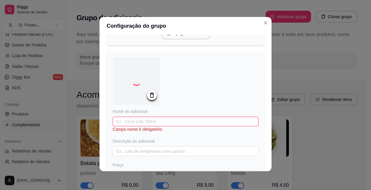
click at [148, 124] on input "text" at bounding box center [186, 122] width 146 height 10
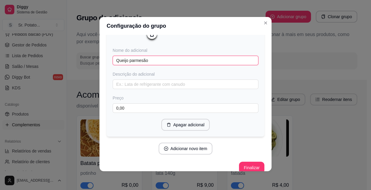
scroll to position [386, 0]
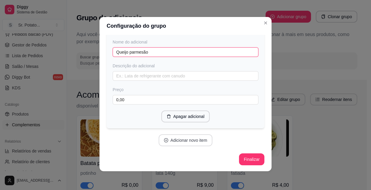
type input "Queijo parmesão"
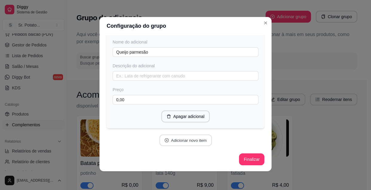
click at [178, 141] on button "Adicionar novo item" at bounding box center [185, 141] width 53 height 12
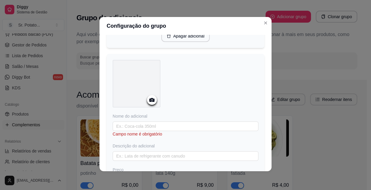
scroll to position [467, 0]
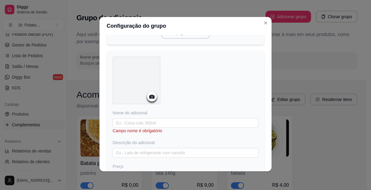
click at [151, 98] on circle at bounding box center [151, 96] width 1 height 1
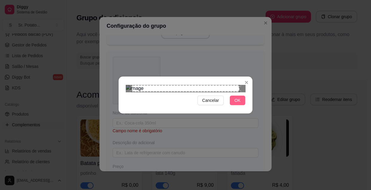
click at [237, 104] on span "OK" at bounding box center [237, 100] width 6 height 7
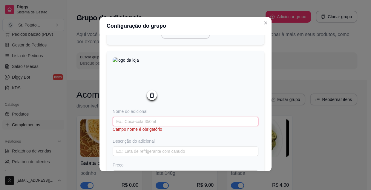
click at [161, 124] on input "text" at bounding box center [186, 122] width 146 height 10
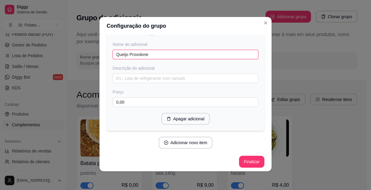
scroll to position [540, 0]
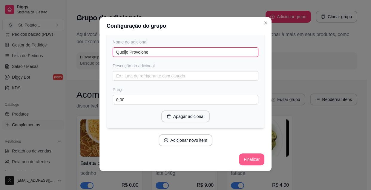
type input "Queijo Provolone"
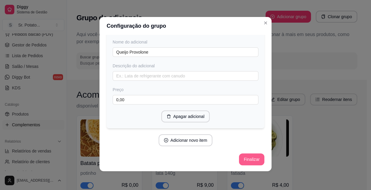
click at [251, 158] on button "Finalizar" at bounding box center [251, 160] width 25 height 12
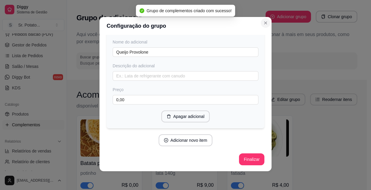
click at [263, 24] on icon "Close" at bounding box center [265, 23] width 5 height 5
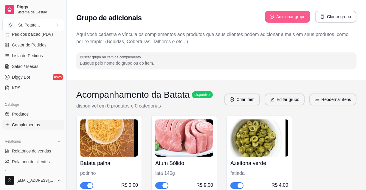
click at [281, 16] on button "Adicionar grupo" at bounding box center [287, 17] width 45 height 12
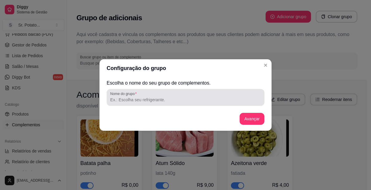
click at [166, 100] on input "Nome do grupo" at bounding box center [185, 100] width 150 height 6
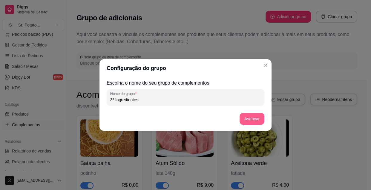
type input "3º Ingredientes"
click at [245, 118] on button "Avançar" at bounding box center [251, 119] width 25 height 12
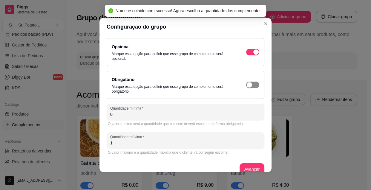
click at [246, 83] on div "button" at bounding box center [248, 84] width 5 height 5
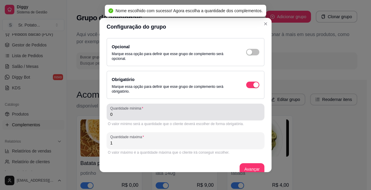
click at [119, 116] on input "0" at bounding box center [185, 115] width 150 height 6
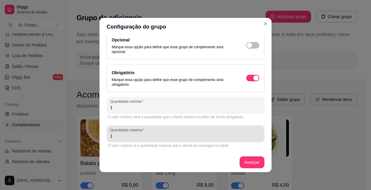
scroll to position [9, 0]
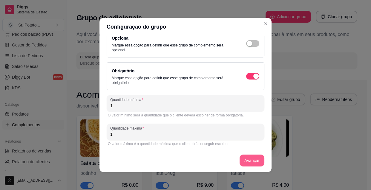
type input "1"
click at [255, 162] on button "Avançar" at bounding box center [252, 161] width 24 height 12
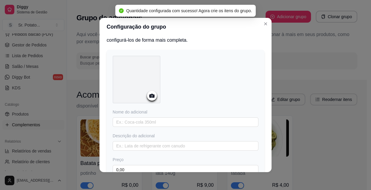
click at [148, 95] on icon at bounding box center [151, 96] width 7 height 7
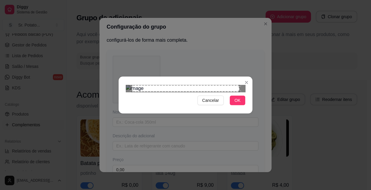
click at [241, 84] on div "Use the arrow keys to move the north east drag handle to change the crop select…" at bounding box center [241, 84] width 0 height 0
click at [227, 85] on div "Use the arrow keys to move the crop selection area" at bounding box center [185, 88] width 107 height 7
click at [224, 85] on div "Use the arrow keys to move the crop selection area" at bounding box center [185, 88] width 107 height 7
click at [219, 89] on div "Use the arrow keys to move the crop selection area" at bounding box center [184, 119] width 107 height 61
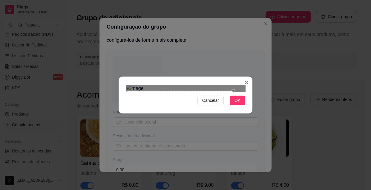
click at [213, 91] on div "Use the arrow keys to move the crop selection area" at bounding box center [179, 121] width 107 height 61
click at [227, 85] on div at bounding box center [185, 88] width 119 height 7
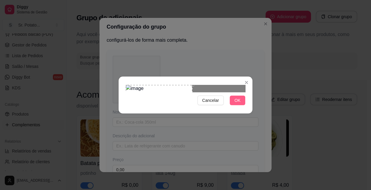
click at [236, 104] on span "OK" at bounding box center [237, 100] width 6 height 7
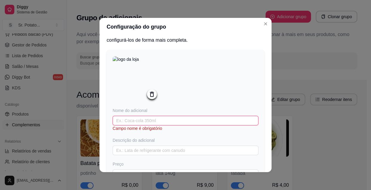
click at [155, 120] on input "text" at bounding box center [186, 121] width 146 height 10
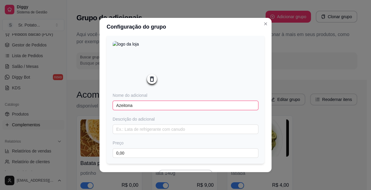
scroll to position [59, 0]
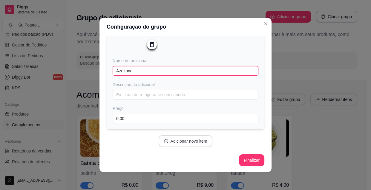
type input "Azeitona"
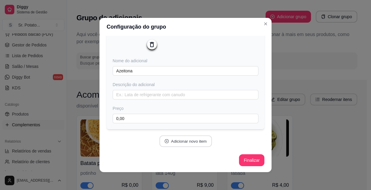
click at [194, 143] on button "Adicionar novo item" at bounding box center [185, 142] width 53 height 12
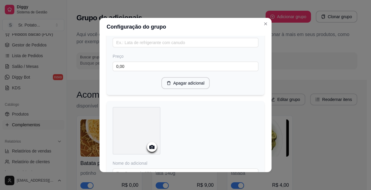
scroll to position [113, 0]
click at [149, 144] on icon at bounding box center [151, 145] width 5 height 4
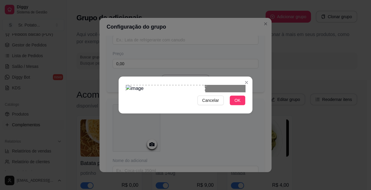
click at [165, 98] on div "Use the arrow keys to move the crop selection area" at bounding box center [165, 112] width 79 height 55
click at [235, 104] on span "OK" at bounding box center [237, 100] width 6 height 7
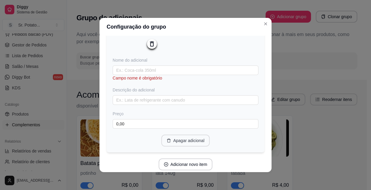
scroll to position [222, 0]
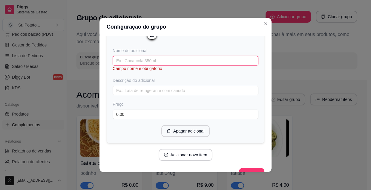
click at [161, 62] on input "text" at bounding box center [186, 61] width 146 height 10
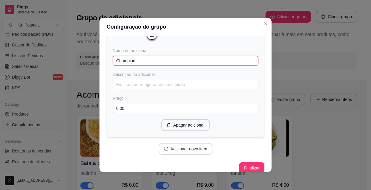
type input "Champion"
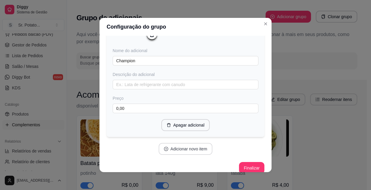
click at [196, 149] on button "Adicionar novo item" at bounding box center [185, 149] width 54 height 12
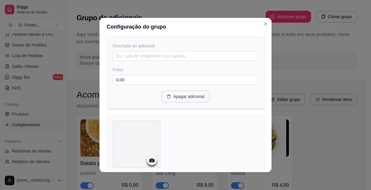
scroll to position [276, 0]
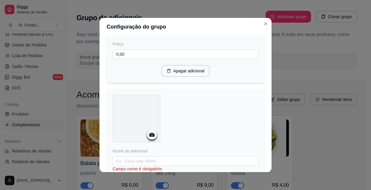
click at [151, 136] on circle at bounding box center [151, 135] width 1 height 1
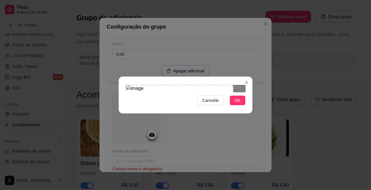
click at [154, 96] on div "Use the arrow keys to move the crop selection area" at bounding box center [179, 115] width 107 height 61
click at [226, 85] on div at bounding box center [185, 88] width 119 height 7
click at [238, 104] on span "OK" at bounding box center [237, 100] width 6 height 7
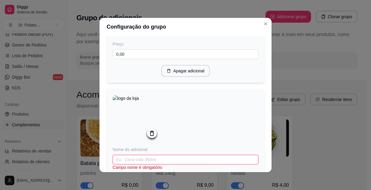
click at [128, 164] on input "text" at bounding box center [186, 160] width 146 height 10
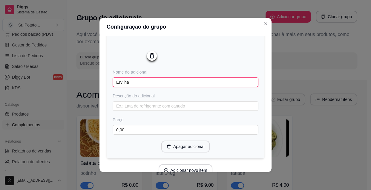
scroll to position [385, 0]
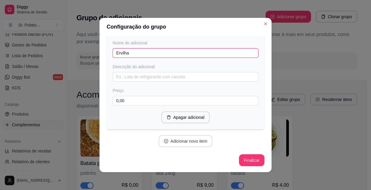
type input "Ervilha"
click at [191, 144] on button "Adicionar novo item" at bounding box center [185, 141] width 54 height 12
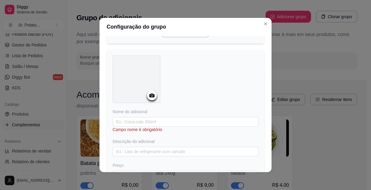
scroll to position [493, 0]
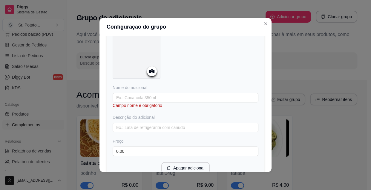
click at [152, 75] on icon at bounding box center [151, 71] width 7 height 7
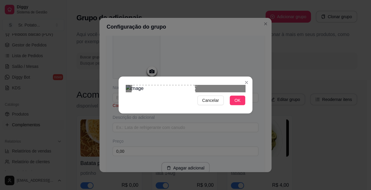
click at [231, 85] on div at bounding box center [185, 88] width 119 height 7
click at [235, 104] on span "OK" at bounding box center [237, 100] width 6 height 7
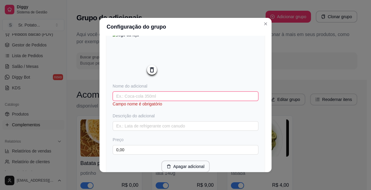
click at [167, 101] on input "text" at bounding box center [186, 97] width 146 height 10
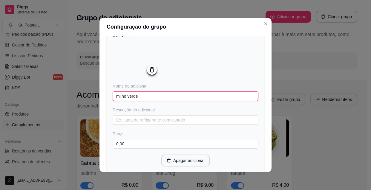
scroll to position [540, 0]
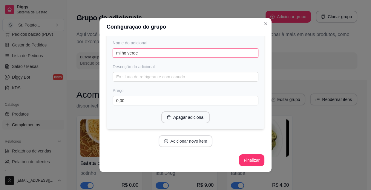
type input "milho verde"
click at [195, 141] on button "Adicionar novo item" at bounding box center [185, 141] width 54 height 12
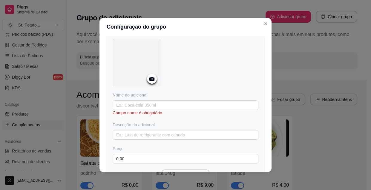
scroll to position [648, 0]
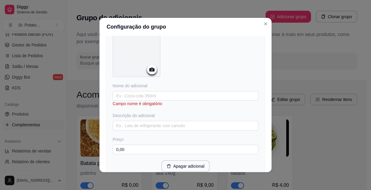
click at [148, 71] on icon at bounding box center [151, 69] width 7 height 7
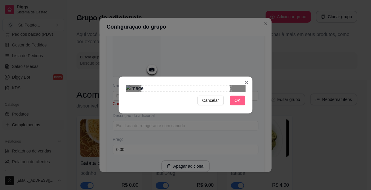
click at [235, 104] on span "OK" at bounding box center [237, 100] width 6 height 7
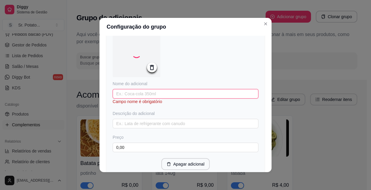
click at [144, 97] on input "text" at bounding box center [186, 94] width 146 height 10
type input "o"
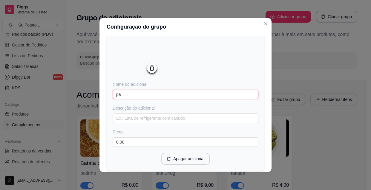
type input "p"
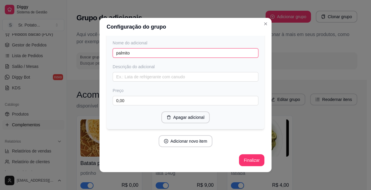
scroll to position [694, 0]
type input "palmito"
click at [174, 143] on button "Adicionar novo item" at bounding box center [185, 141] width 54 height 12
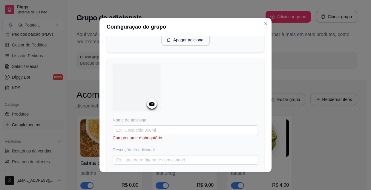
scroll to position [776, 0]
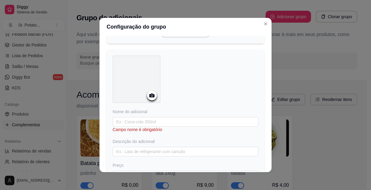
click at [150, 99] on icon at bounding box center [151, 95] width 7 height 7
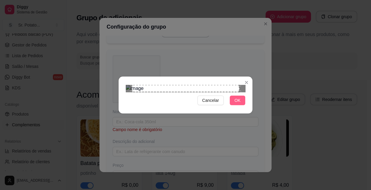
click at [244, 105] on button "OK" at bounding box center [237, 101] width 16 height 10
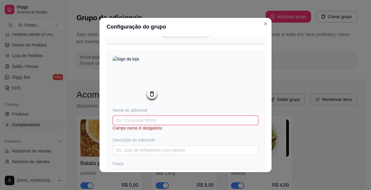
click at [144, 125] on input "text" at bounding box center [186, 121] width 146 height 10
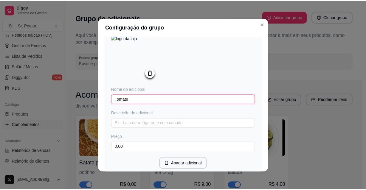
scroll to position [849, 0]
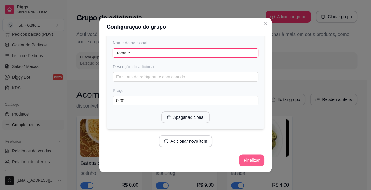
type input "Tomate"
click at [251, 160] on button "Finalizar" at bounding box center [251, 161] width 24 height 12
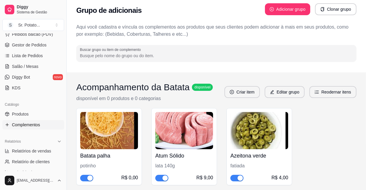
scroll to position [0, 0]
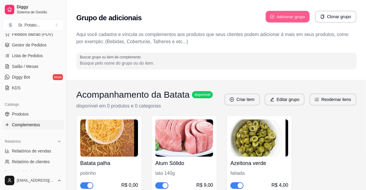
click at [295, 19] on button "Adicionar grupo" at bounding box center [288, 17] width 44 height 12
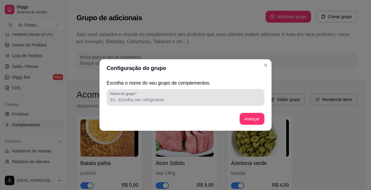
click at [172, 99] on input "Nome do grupo" at bounding box center [185, 100] width 150 height 6
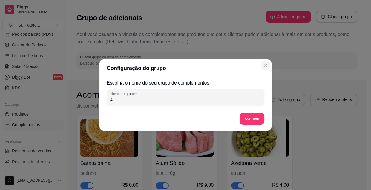
type input "4"
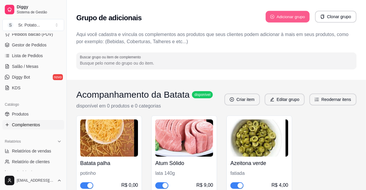
click at [290, 19] on button "Adicionar grupo" at bounding box center [288, 17] width 44 height 12
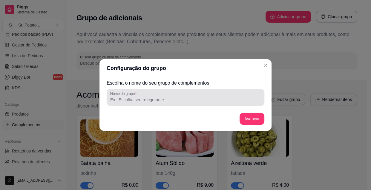
click at [161, 100] on input "Nome do grupo" at bounding box center [185, 100] width 150 height 6
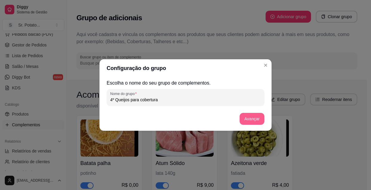
type input "4º Queijos para cobertura"
click at [255, 122] on button "Avançar" at bounding box center [251, 119] width 25 height 12
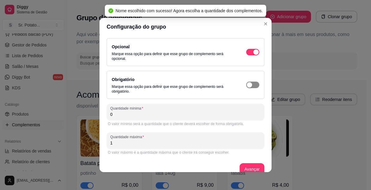
click at [246, 87] on div "button" at bounding box center [248, 84] width 5 height 5
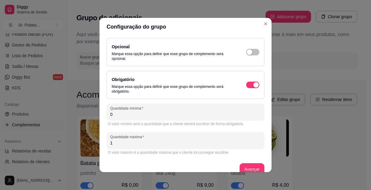
click at [115, 115] on input "0" at bounding box center [185, 115] width 150 height 6
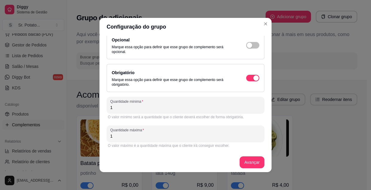
scroll to position [9, 0]
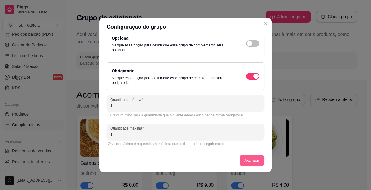
type input "1"
click at [250, 162] on button "Avançar" at bounding box center [251, 161] width 25 height 12
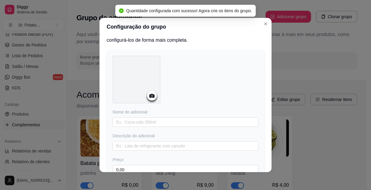
click at [153, 98] on icon at bounding box center [151, 96] width 7 height 7
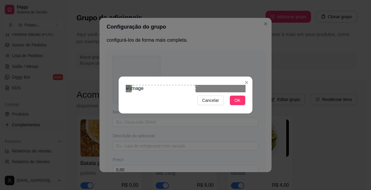
click at [234, 85] on div at bounding box center [185, 88] width 119 height 7
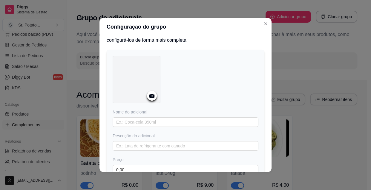
click at [150, 96] on icon at bounding box center [151, 96] width 5 height 4
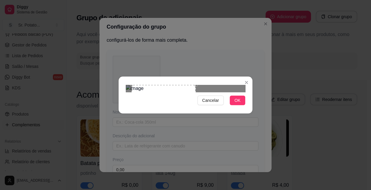
click at [233, 85] on div at bounding box center [185, 88] width 119 height 7
click at [239, 104] on span "OK" at bounding box center [237, 100] width 6 height 7
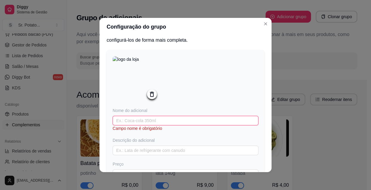
click at [149, 121] on input "text" at bounding box center [186, 121] width 146 height 10
type input "c"
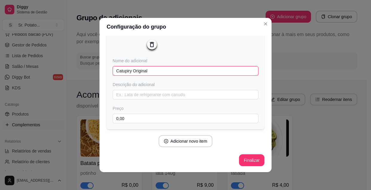
scroll to position [59, 0]
type input "Catupiry Original"
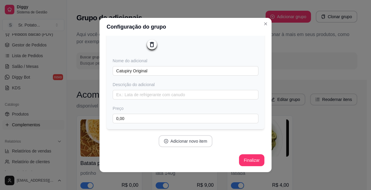
click at [179, 141] on button "Adicionar novo item" at bounding box center [185, 141] width 54 height 12
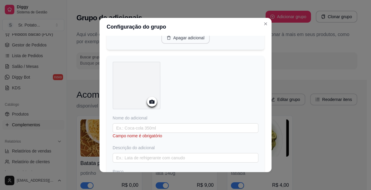
scroll to position [168, 0]
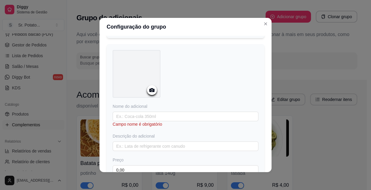
click at [149, 89] on icon at bounding box center [151, 90] width 7 height 7
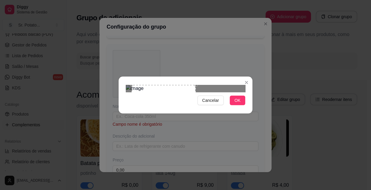
click at [236, 85] on div at bounding box center [185, 88] width 119 height 7
click at [241, 105] on button "OK" at bounding box center [237, 101] width 16 height 10
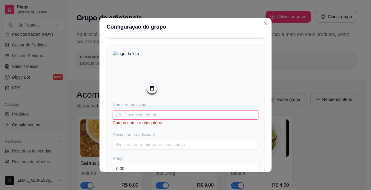
click at [140, 118] on input "text" at bounding box center [186, 115] width 146 height 10
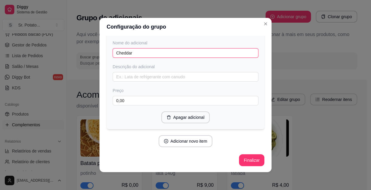
scroll to position [1, 0]
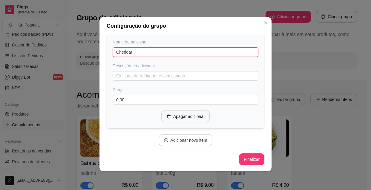
type input "Cheddar"
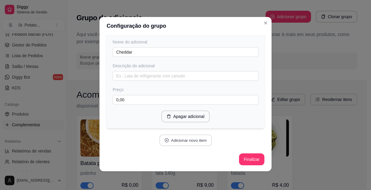
click at [181, 138] on button "Adicionar novo item" at bounding box center [185, 141] width 53 height 12
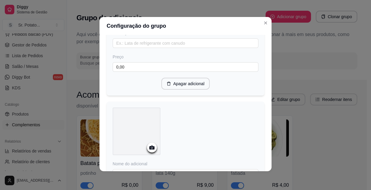
scroll to position [313, 0]
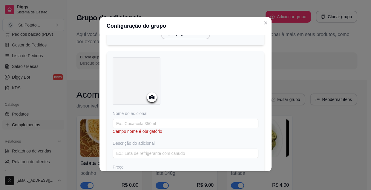
click at [149, 98] on icon at bounding box center [151, 97] width 5 height 4
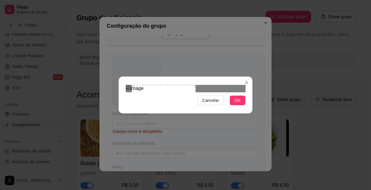
click at [234, 85] on div at bounding box center [185, 88] width 119 height 7
click at [236, 104] on span "OK" at bounding box center [237, 100] width 6 height 7
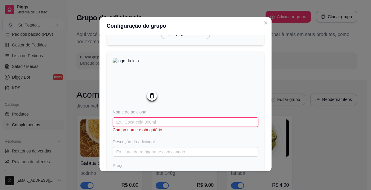
click at [140, 124] on input "text" at bounding box center [186, 123] width 146 height 10
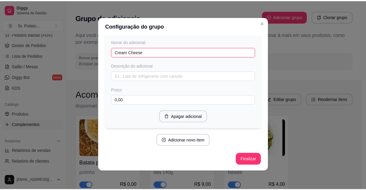
scroll to position [386, 0]
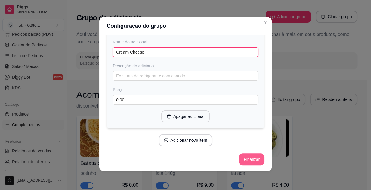
type input "Cream Cheese"
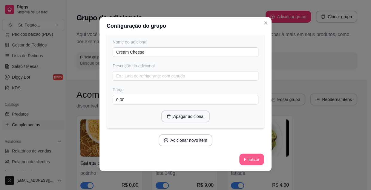
click at [247, 160] on button "Finalizar" at bounding box center [251, 160] width 24 height 12
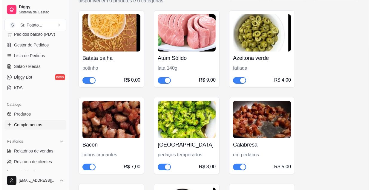
scroll to position [0, 0]
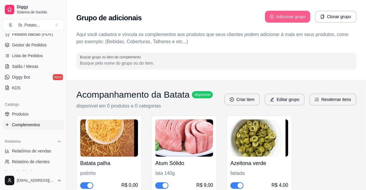
click at [293, 16] on button "Adicionar grupo" at bounding box center [287, 17] width 45 height 12
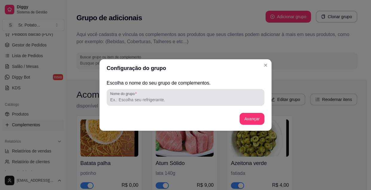
click at [154, 101] on input "Nome do grupo" at bounding box center [185, 100] width 150 height 6
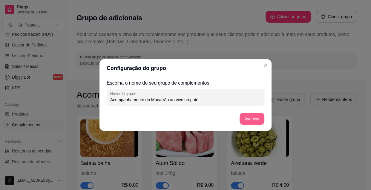
type input "Acompanhamento do Macarrão ao vivo no pote"
click at [247, 117] on button "Avançar" at bounding box center [251, 119] width 25 height 12
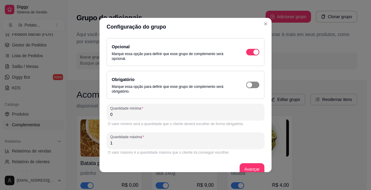
click at [246, 84] on div "button" at bounding box center [248, 84] width 5 height 5
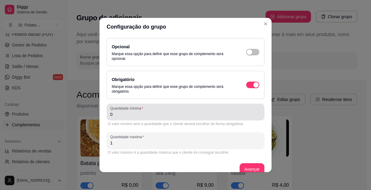
click at [117, 115] on input "0" at bounding box center [185, 115] width 150 height 6
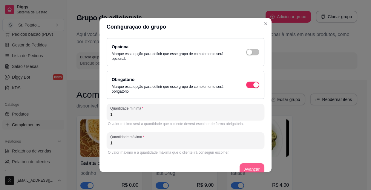
type input "1"
click at [248, 167] on button "Avançar" at bounding box center [251, 170] width 25 height 12
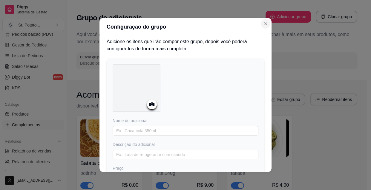
click at [263, 26] on icon "Close" at bounding box center [265, 23] width 5 height 5
click at [149, 105] on icon at bounding box center [151, 105] width 5 height 4
click at [264, 23] on icon "Close" at bounding box center [265, 23] width 5 height 5
click at [263, 24] on icon "Close" at bounding box center [265, 23] width 5 height 5
click at [299, 15] on div "Configuração do grupo Adicione os itens que irão compor este grupo, depois você…" at bounding box center [185, 95] width 371 height 190
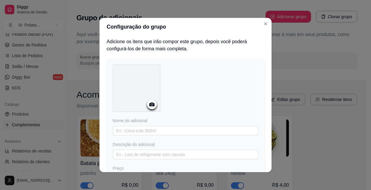
click at [149, 104] on icon at bounding box center [151, 105] width 5 height 4
click at [151, 102] on icon at bounding box center [151, 104] width 7 height 7
click at [148, 104] on icon at bounding box center [151, 104] width 7 height 7
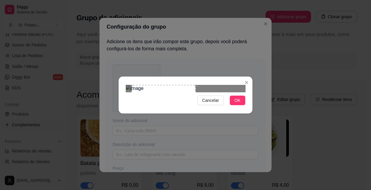
click at [226, 85] on div at bounding box center [185, 88] width 119 height 7
click at [236, 104] on span "OK" at bounding box center [237, 100] width 6 height 7
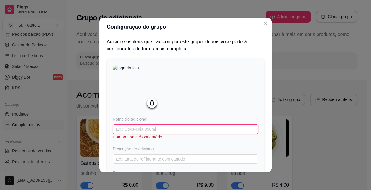
click at [149, 130] on input "text" at bounding box center [186, 130] width 146 height 10
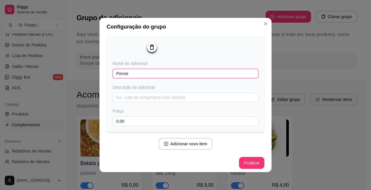
scroll to position [59, 0]
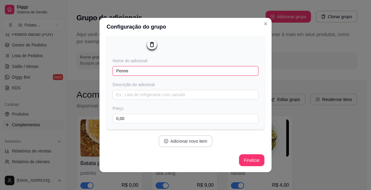
type input "Penne"
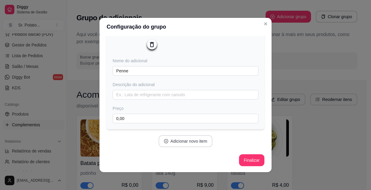
click at [170, 140] on button "Adicionar novo item" at bounding box center [185, 141] width 54 height 12
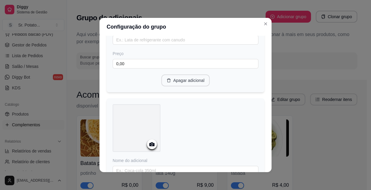
scroll to position [113, 0]
click at [151, 146] on circle at bounding box center [151, 144] width 1 height 1
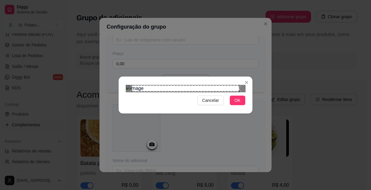
click at [130, 84] on div "Use the arrow keys to move the north west drag handle to change the crop select…" at bounding box center [130, 84] width 0 height 0
click at [127, 85] on div at bounding box center [185, 88] width 119 height 7
click at [238, 85] on div "Use the arrow keys to move the crop selection area" at bounding box center [207, 117] width 64 height 64
click at [233, 85] on div "Use the arrow keys to move the crop selection area" at bounding box center [207, 117] width 64 height 64
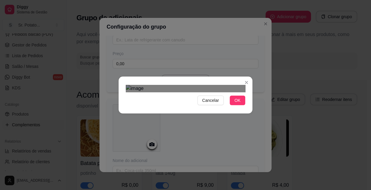
click at [146, 1] on div "Cancelar OK" at bounding box center [185, 95] width 371 height 190
click at [164, 101] on div "Use the arrow keys to move the crop selection area" at bounding box center [159, 115] width 28 height 28
click at [133, 90] on div "Use the arrow keys to move the crop selection area" at bounding box center [153, 110] width 40 height 40
click at [193, 92] on div at bounding box center [185, 88] width 119 height 7
click at [131, 88] on div "Use the arrow keys to move the north west drag handle to change the crop select…" at bounding box center [131, 88] width 0 height 0
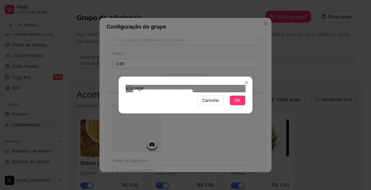
click at [131, 88] on div "Use the arrow keys to move the north west drag handle to change the crop select…" at bounding box center [131, 88] width 0 height 0
click at [128, 85] on div at bounding box center [185, 88] width 119 height 7
click at [197, 154] on div "Use the arrow keys to move the south east drag handle to change the crop select…" at bounding box center [197, 154] width 0 height 0
click at [235, 104] on span "OK" at bounding box center [237, 100] width 6 height 7
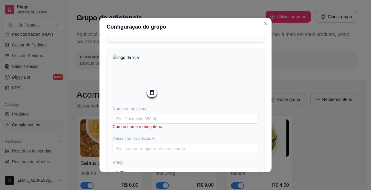
scroll to position [168, 0]
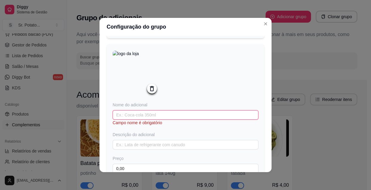
click at [147, 117] on input "text" at bounding box center [186, 115] width 146 height 10
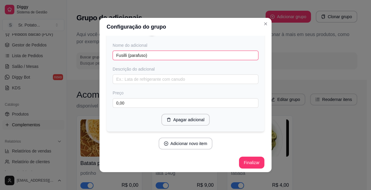
scroll to position [232, 0]
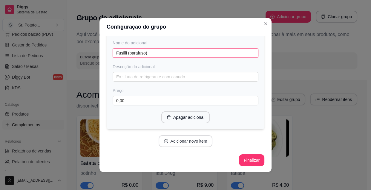
type input "Fusilli (parafuso)"
click at [185, 143] on button "Adicionar novo item" at bounding box center [185, 141] width 54 height 12
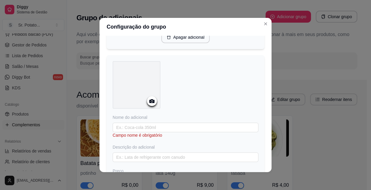
scroll to position [313, 0]
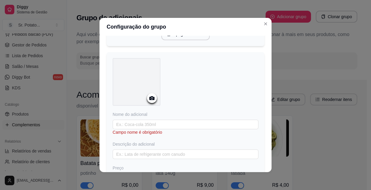
click at [150, 99] on icon at bounding box center [151, 98] width 7 height 7
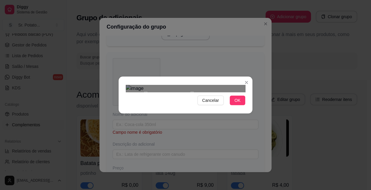
click at [193, 92] on div "Use the arrow keys to move the north east drag handle to change the crop select…" at bounding box center [193, 92] width 0 height 0
click at [192, 85] on img at bounding box center [185, 88] width 119 height 7
click at [196, 92] on img at bounding box center [185, 88] width 119 height 7
click at [213, 104] on span "Cancelar" at bounding box center [210, 100] width 17 height 7
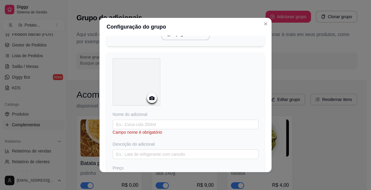
click at [152, 101] on icon at bounding box center [151, 98] width 7 height 7
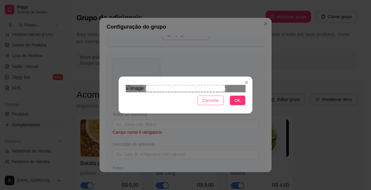
click at [214, 104] on span "Cancelar" at bounding box center [210, 100] width 17 height 7
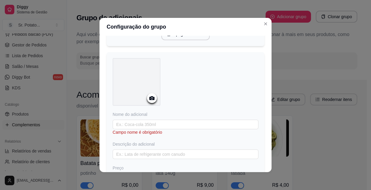
click at [151, 99] on circle at bounding box center [151, 98] width 1 height 1
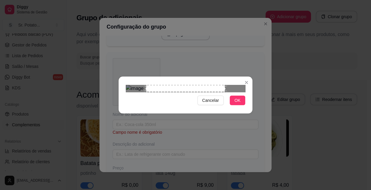
click at [187, 85] on div "Use the arrow keys to move the crop selection area" at bounding box center [185, 88] width 79 height 7
click at [179, 85] on div "Use the arrow keys to move the crop selection area" at bounding box center [174, 112] width 79 height 55
click at [172, 85] on div "Use the arrow keys to move the crop selection area" at bounding box center [174, 112] width 79 height 55
click at [167, 85] on div "Use the arrow keys to move the crop selection area" at bounding box center [167, 112] width 79 height 55
click at [164, 85] on div "Use the arrow keys to move the crop selection area" at bounding box center [165, 112] width 79 height 55
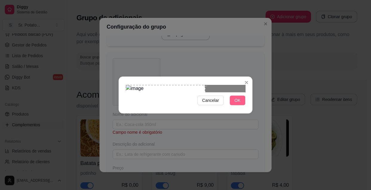
click at [236, 104] on span "OK" at bounding box center [237, 100] width 6 height 7
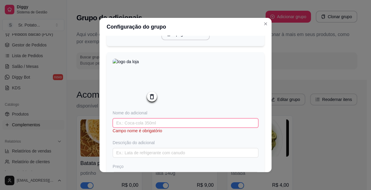
click at [141, 127] on input "text" at bounding box center [186, 123] width 146 height 10
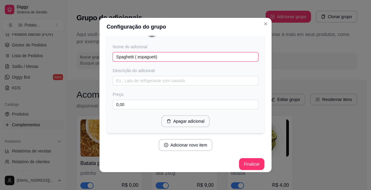
scroll to position [386, 0]
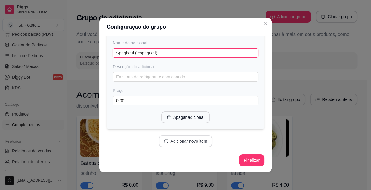
type input "Spaghetti ( espagueti)"
click at [180, 141] on button "Adicionar novo item" at bounding box center [185, 141] width 54 height 12
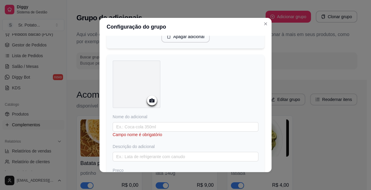
scroll to position [467, 0]
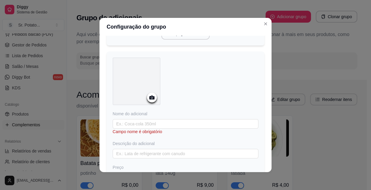
click at [152, 100] on icon at bounding box center [151, 98] width 5 height 4
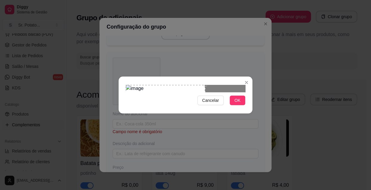
click at [140, 101] on div "Use the arrow keys to move the crop selection area" at bounding box center [165, 112] width 79 height 55
click at [240, 105] on button "OK" at bounding box center [237, 101] width 16 height 10
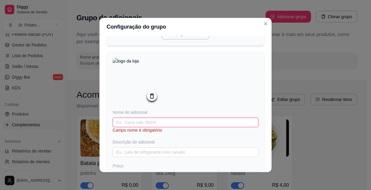
click at [157, 126] on input "text" at bounding box center [186, 123] width 146 height 10
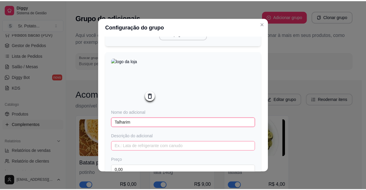
scroll to position [540, 0]
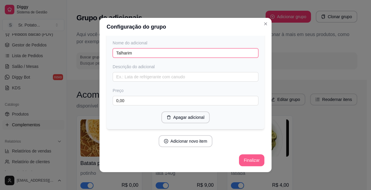
type input "Talharim"
click at [239, 161] on button "Finalizar" at bounding box center [251, 161] width 25 height 12
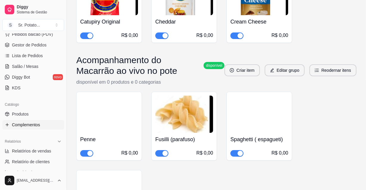
scroll to position [2035, 0]
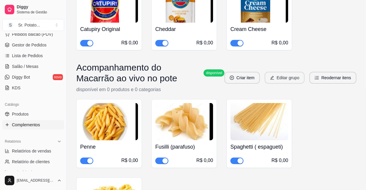
click at [285, 72] on button "Editar grupo" at bounding box center [285, 78] width 40 height 12
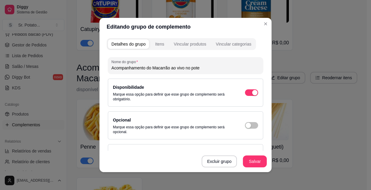
click at [207, 70] on input "Acompanhamento do Macarrão ao vivo no pote" at bounding box center [185, 68] width 148 height 6
type input "Acompanhamento do Macarrão 1º passo:"
click at [252, 164] on button "Salvar" at bounding box center [254, 162] width 23 height 12
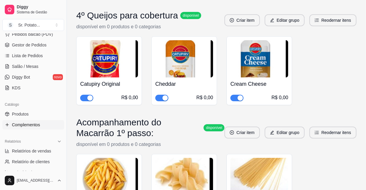
scroll to position [2092, 0]
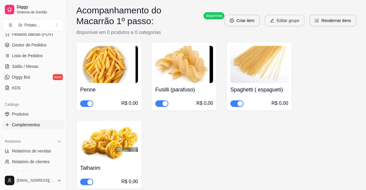
click at [282, 15] on button "Editar grupo" at bounding box center [285, 21] width 40 height 12
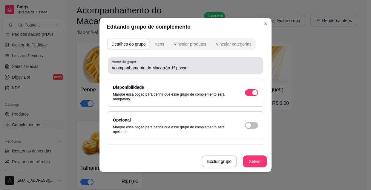
click at [196, 69] on input "Acompanhamento do Macarrão 1º passo:" at bounding box center [185, 68] width 148 height 6
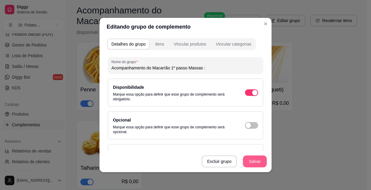
type input "Acompanhamento do Macarrão 1º passo Massas :"
click at [249, 163] on button "Salvar" at bounding box center [255, 162] width 24 height 12
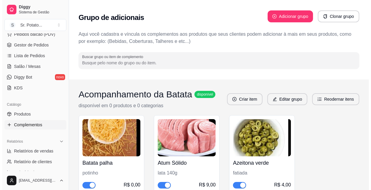
scroll to position [0, 0]
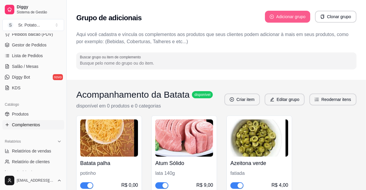
click at [286, 17] on button "Adicionar grupo" at bounding box center [287, 17] width 45 height 12
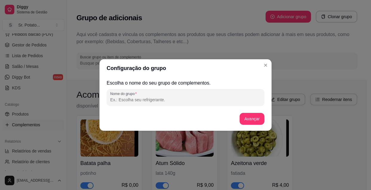
click at [164, 101] on input "Nome do grupo" at bounding box center [185, 100] width 150 height 6
type input "2 º passo : Escolha o molho"
click at [256, 117] on button "Avançar" at bounding box center [251, 119] width 25 height 12
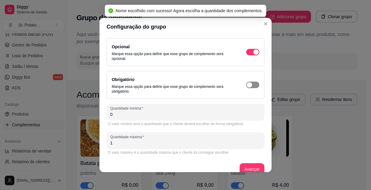
click at [246, 83] on div "button" at bounding box center [248, 84] width 5 height 5
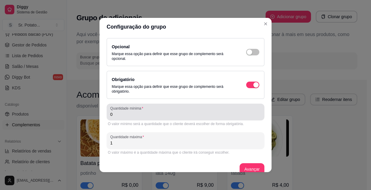
click at [121, 117] on input "0" at bounding box center [185, 115] width 150 height 6
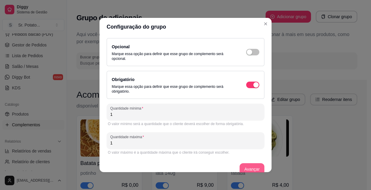
type input "1"
click at [250, 169] on button "Avançar" at bounding box center [252, 170] width 24 height 12
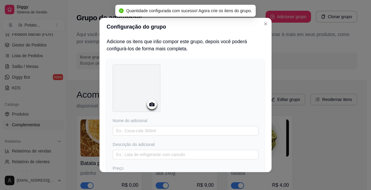
click at [152, 102] on icon at bounding box center [151, 104] width 7 height 7
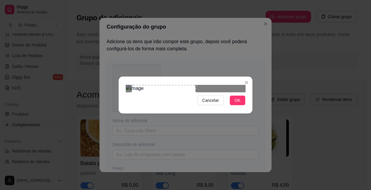
click at [231, 85] on div at bounding box center [185, 88] width 119 height 7
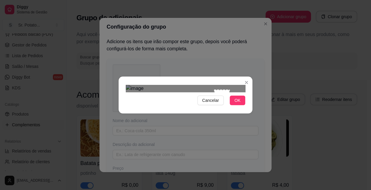
click at [214, 85] on div at bounding box center [185, 88] width 119 height 7
click at [214, 90] on div "Use the arrow keys to move the crop selection area" at bounding box center [222, 98] width 16 height 16
click at [217, 104] on span "Cancelar" at bounding box center [210, 100] width 17 height 7
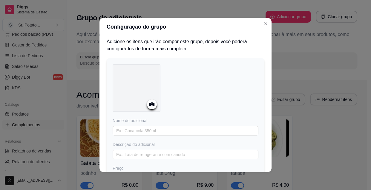
click at [151, 104] on icon at bounding box center [151, 105] width 5 height 4
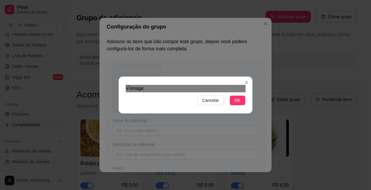
click at [184, 97] on div "Use the arrow keys to move the north east drag handle to change the crop select…" at bounding box center [184, 97] width 0 height 0
click at [130, 97] on div "Use the arrow keys to move the north west drag handle to change the crop select…" at bounding box center [130, 97] width 0 height 0
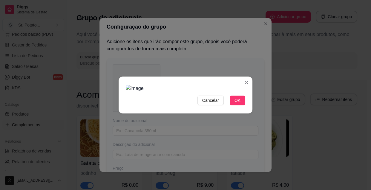
click at [130, 85] on img at bounding box center [185, 88] width 119 height 7
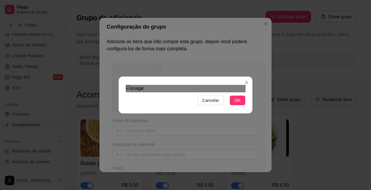
click at [129, 85] on div at bounding box center [185, 88] width 119 height 7
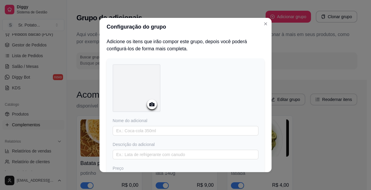
click at [153, 105] on div at bounding box center [152, 105] width 10 height 10
click at [151, 105] on icon at bounding box center [151, 105] width 5 height 4
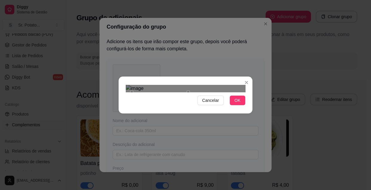
click at [187, 93] on div "Use the arrow keys to move the crop selection area" at bounding box center [160, 121] width 56 height 56
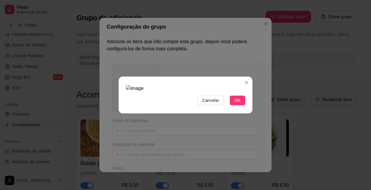
click at [188, 85] on img at bounding box center [185, 88] width 119 height 7
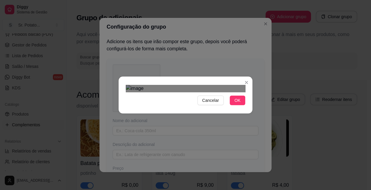
click at [188, 85] on img at bounding box center [185, 88] width 119 height 7
click at [236, 104] on span "OK" at bounding box center [237, 100] width 6 height 7
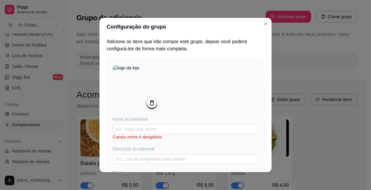
click at [152, 104] on icon at bounding box center [151, 103] width 7 height 7
click at [152, 104] on icon at bounding box center [151, 104] width 7 height 7
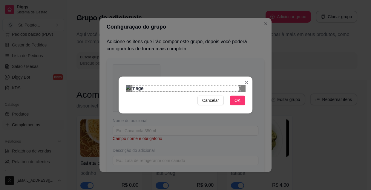
click at [241, 84] on div "Use the arrow keys to move the north east drag handle to change the crop select…" at bounding box center [241, 84] width 0 height 0
click at [197, 85] on div at bounding box center [185, 88] width 119 height 7
click at [235, 105] on button "OK" at bounding box center [237, 101] width 16 height 10
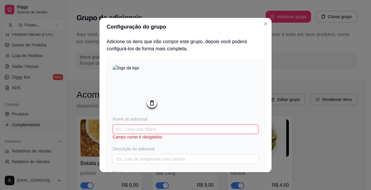
click at [157, 132] on input "text" at bounding box center [186, 130] width 146 height 10
type input "Molho Bechamel ( molho branco)"
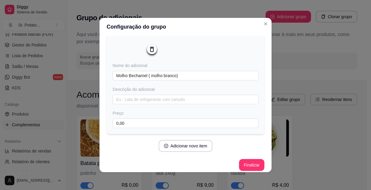
scroll to position [59, 0]
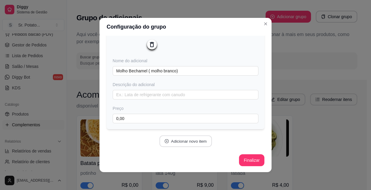
click at [201, 141] on button "Adicionar novo item" at bounding box center [185, 142] width 53 height 12
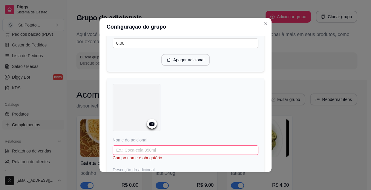
scroll to position [141, 0]
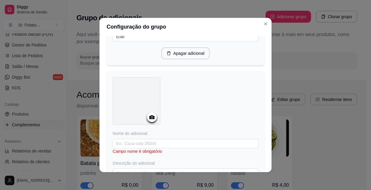
click at [150, 118] on icon at bounding box center [151, 117] width 7 height 7
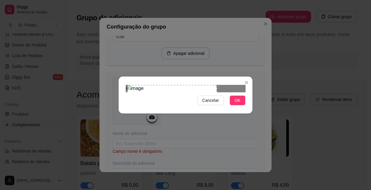
click at [159, 103] on div "Use the arrow keys to move the crop selection area" at bounding box center [171, 114] width 89 height 58
click at [155, 102] on div "Use the arrow keys to move the crop selection area" at bounding box center [170, 114] width 89 height 58
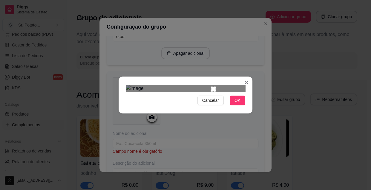
click at [211, 85] on div at bounding box center [185, 88] width 119 height 7
click at [212, 104] on span "Cancelar" at bounding box center [210, 100] width 17 height 7
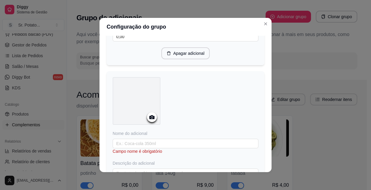
click at [149, 117] on icon at bounding box center [151, 117] width 5 height 4
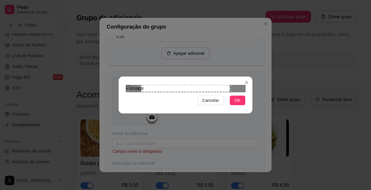
click at [173, 91] on div "Use the arrow keys to move the crop selection area" at bounding box center [185, 88] width 89 height 7
click at [152, 92] on div "Use the arrow keys to move the crop selection area" at bounding box center [170, 114] width 89 height 58
click at [214, 85] on div at bounding box center [185, 88] width 119 height 7
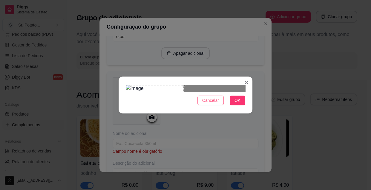
click at [214, 104] on span "Cancelar" at bounding box center [210, 100] width 17 height 7
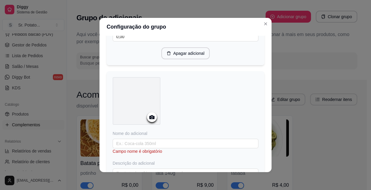
click at [149, 117] on icon at bounding box center [151, 117] width 5 height 4
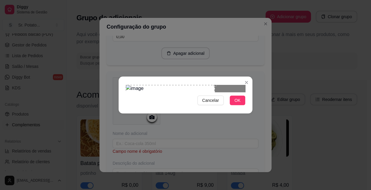
click at [149, 85] on div "Use the arrow keys to move the crop selection area" at bounding box center [170, 114] width 89 height 58
click at [214, 85] on div at bounding box center [185, 88] width 119 height 7
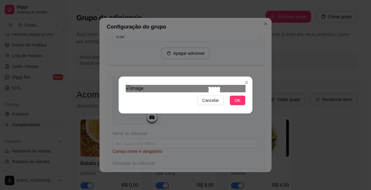
click at [208, 85] on div at bounding box center [185, 88] width 119 height 7
click at [215, 104] on span "Cancelar" at bounding box center [210, 100] width 17 height 7
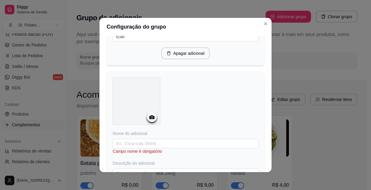
click at [151, 118] on circle at bounding box center [151, 117] width 1 height 1
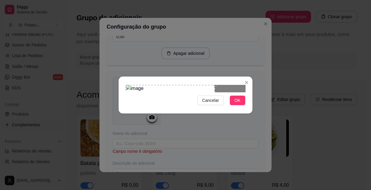
click at [200, 85] on div "Use the arrow keys to move the crop selection area" at bounding box center [170, 114] width 89 height 58
click at [110, 63] on div "Cancelar OK" at bounding box center [185, 95] width 371 height 190
click at [212, 104] on span "Cancelar" at bounding box center [210, 100] width 17 height 7
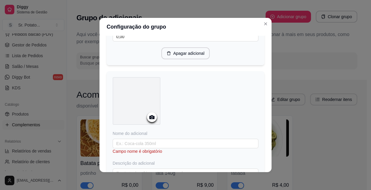
click at [151, 115] on icon at bounding box center [151, 117] width 7 height 7
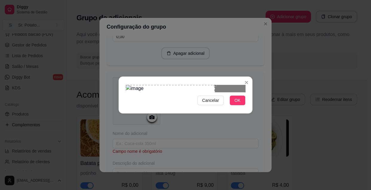
click at [194, 104] on div "Use the arrow keys to move the crop selection area" at bounding box center [170, 114] width 89 height 58
click at [237, 104] on span "OK" at bounding box center [237, 100] width 6 height 7
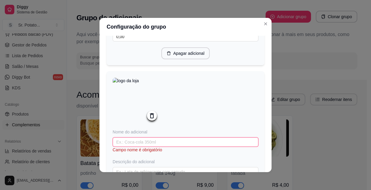
click at [159, 142] on input "text" at bounding box center [186, 143] width 146 height 10
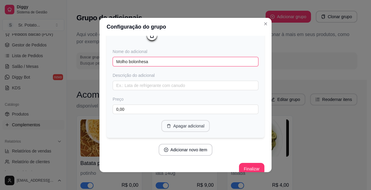
scroll to position [222, 0]
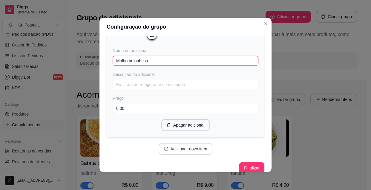
type input "Molho bolonhesa"
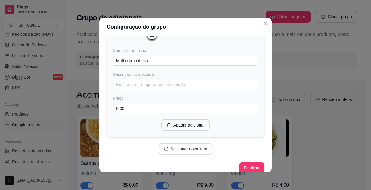
click at [196, 151] on button "Adicionar novo item" at bounding box center [185, 149] width 54 height 12
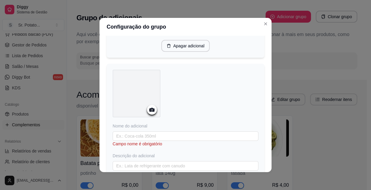
scroll to position [303, 0]
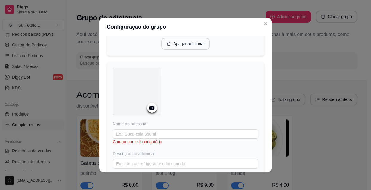
click at [151, 110] on icon at bounding box center [151, 108] width 5 height 4
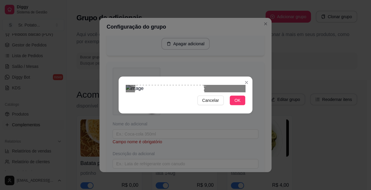
click at [170, 98] on div "Use the arrow keys to move the crop selection area" at bounding box center [169, 110] width 69 height 51
click at [170, 98] on div "Use the arrow keys to move the crop selection area" at bounding box center [173, 110] width 69 height 51
click at [171, 98] on div "Use the arrow keys to move the crop selection area" at bounding box center [173, 110] width 69 height 51
click at [237, 104] on span "OK" at bounding box center [237, 100] width 6 height 7
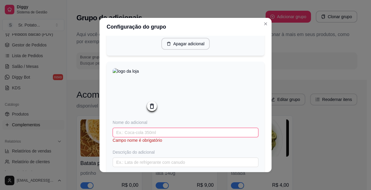
click at [165, 134] on input "text" at bounding box center [186, 133] width 146 height 10
type input "m"
type input "Molho ao sugo"
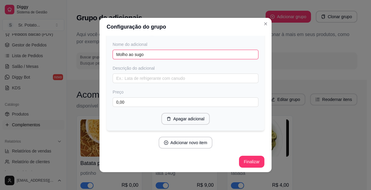
scroll to position [385, 0]
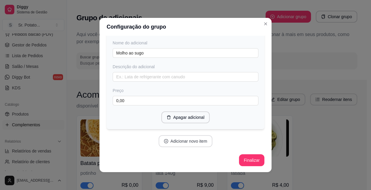
click at [177, 143] on button "Adicionar novo item" at bounding box center [185, 141] width 54 height 12
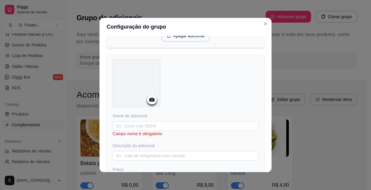
scroll to position [466, 0]
click at [151, 102] on icon at bounding box center [151, 98] width 7 height 7
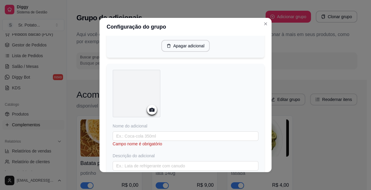
scroll to position [461, 0]
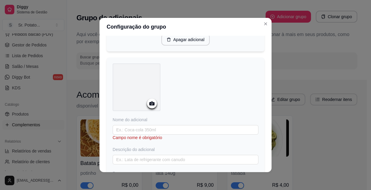
click at [151, 105] on circle at bounding box center [151, 103] width 1 height 1
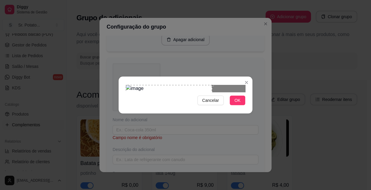
click at [143, 104] on div "Use the arrow keys to move the crop selection area" at bounding box center [169, 113] width 86 height 57
click at [237, 104] on span "OK" at bounding box center [237, 100] width 6 height 7
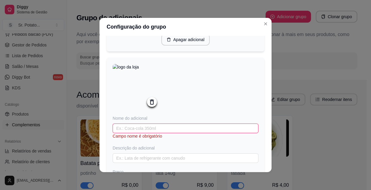
click at [151, 133] on input "text" at bounding box center [186, 129] width 146 height 10
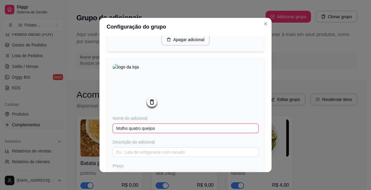
click at [129, 133] on input "Molho quatro queijos" at bounding box center [186, 129] width 146 height 10
click at [143, 132] on input "Molho Quatro queijos" at bounding box center [186, 129] width 146 height 10
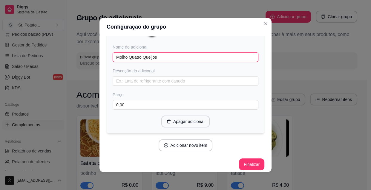
scroll to position [540, 0]
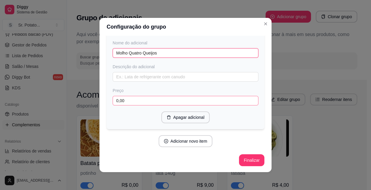
type input "Molho Quatro Queijos"
click at [128, 98] on input "0,00" at bounding box center [186, 101] width 146 height 10
type input "6,00"
click at [190, 142] on button "Adicionar novo item" at bounding box center [185, 141] width 54 height 12
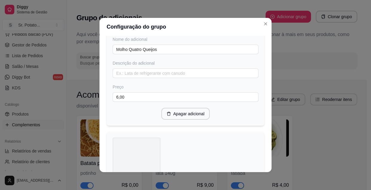
scroll to position [621, 0]
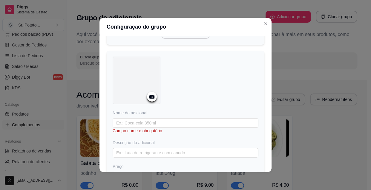
click at [152, 100] on icon at bounding box center [151, 96] width 7 height 7
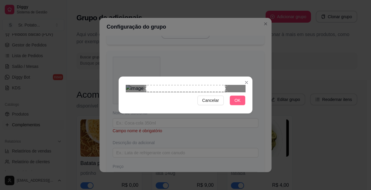
click at [235, 104] on span "OK" at bounding box center [237, 100] width 6 height 7
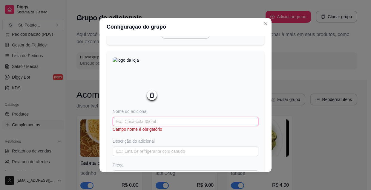
click at [150, 122] on input "text" at bounding box center [186, 122] width 146 height 10
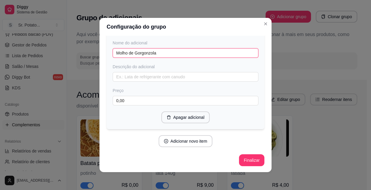
scroll to position [694, 0]
type input "Molho de Gorgonzola"
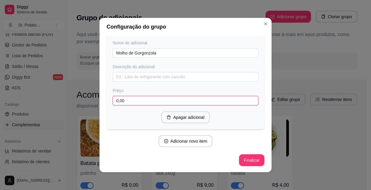
click at [140, 103] on input "0,00" at bounding box center [186, 101] width 146 height 10
type input "6,00"
click at [184, 141] on button "Adicionar novo item" at bounding box center [185, 141] width 54 height 12
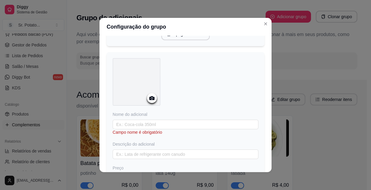
scroll to position [776, 0]
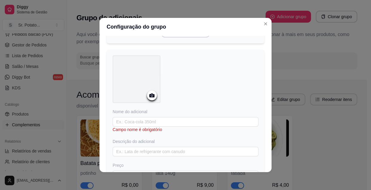
click at [151, 96] on icon at bounding box center [151, 95] width 7 height 7
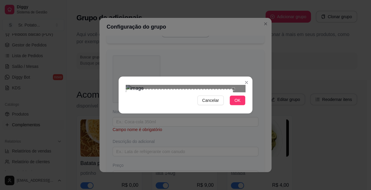
click at [162, 104] on div "Use the arrow keys to move the crop selection area" at bounding box center [179, 119] width 107 height 61
click at [161, 98] on div "Use the arrow keys to move the crop selection area" at bounding box center [179, 119] width 107 height 61
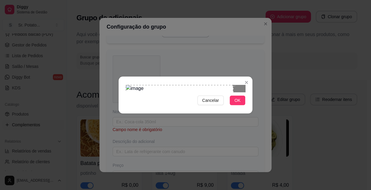
click at [189, 85] on div "Use the arrow keys to move the crop selection area" at bounding box center [179, 115] width 107 height 61
click at [226, 85] on div at bounding box center [185, 88] width 119 height 7
click at [232, 105] on button "OK" at bounding box center [237, 101] width 16 height 10
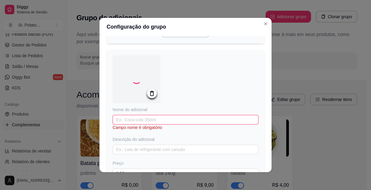
click at [172, 125] on input "text" at bounding box center [186, 120] width 146 height 10
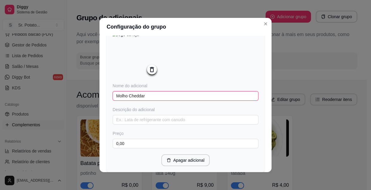
scroll to position [841, 0]
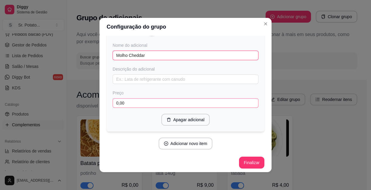
type input "Molho Cheddar"
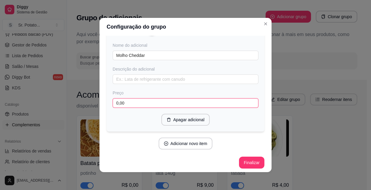
click at [120, 108] on input "0,00" at bounding box center [186, 103] width 146 height 10
drag, startPoint x: 140, startPoint y: 112, endPoint x: 135, endPoint y: 110, distance: 5.3
click at [140, 108] on input "0,00" at bounding box center [186, 103] width 146 height 10
type input "6,00"
